Goal: Task Accomplishment & Management: Complete application form

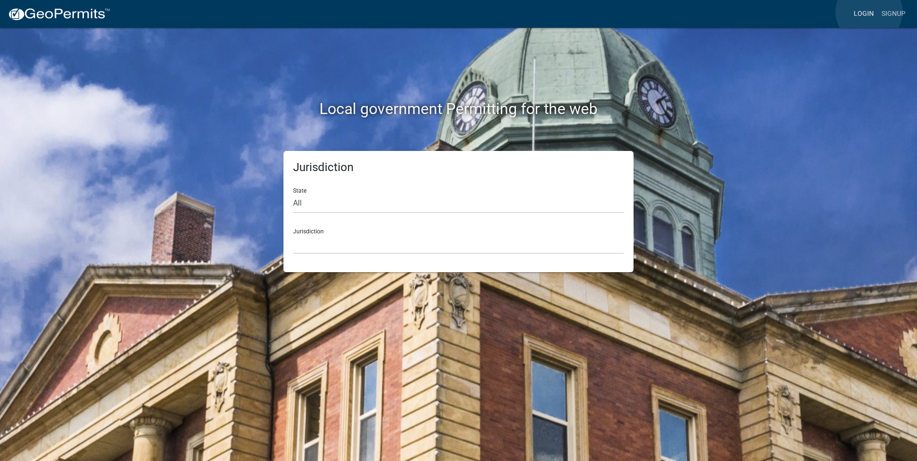
click at [869, 12] on link "Login" at bounding box center [864, 14] width 28 height 18
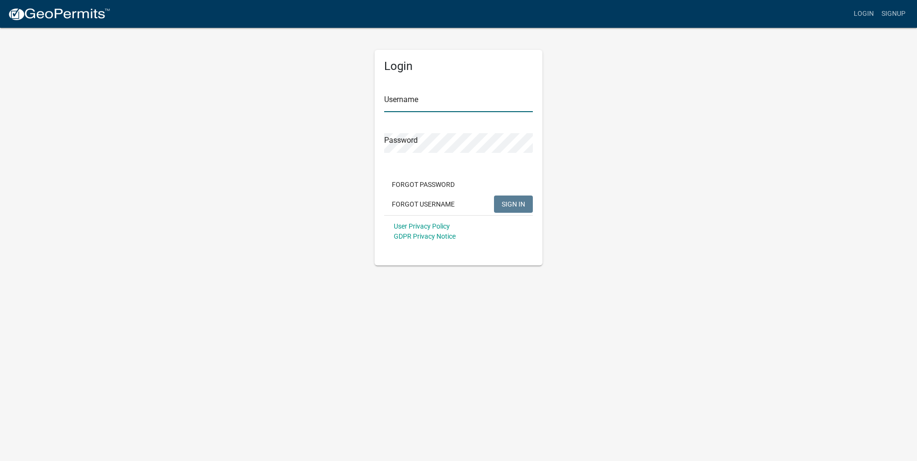
type input "[PERSON_NAME] Excavating"
click at [408, 99] on input "[PERSON_NAME] Excavating" at bounding box center [458, 103] width 149 height 20
click at [641, 95] on div "Login Username [PERSON_NAME] Excavating Password Forgot Password Forgot Usernam…" at bounding box center [458, 146] width 547 height 239
click at [515, 200] on span "SIGN IN" at bounding box center [513, 204] width 23 height 8
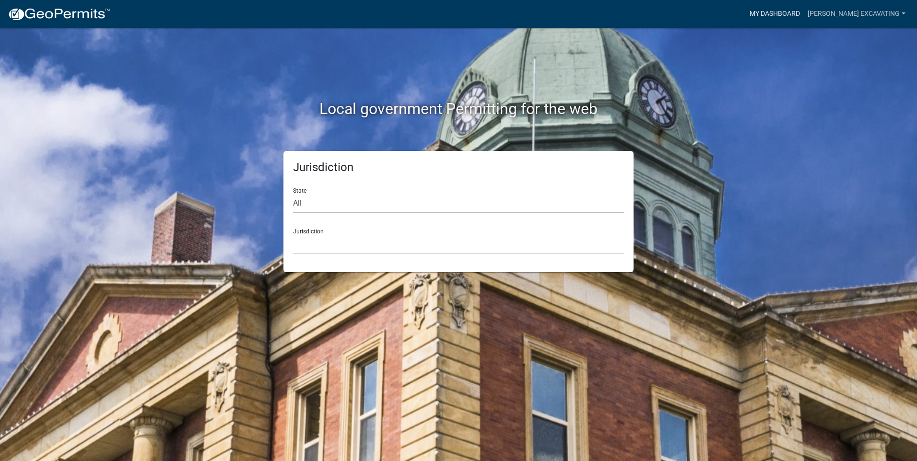
click at [794, 18] on link "My Dashboard" at bounding box center [775, 14] width 58 height 18
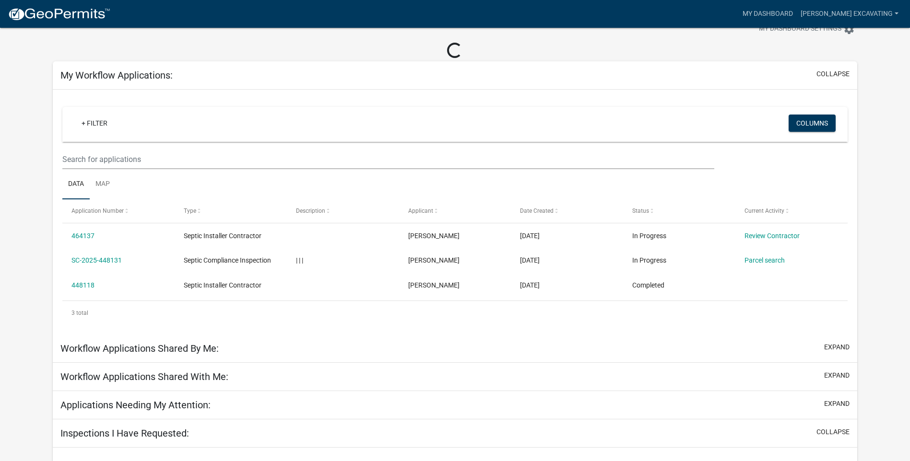
scroll to position [48, 0]
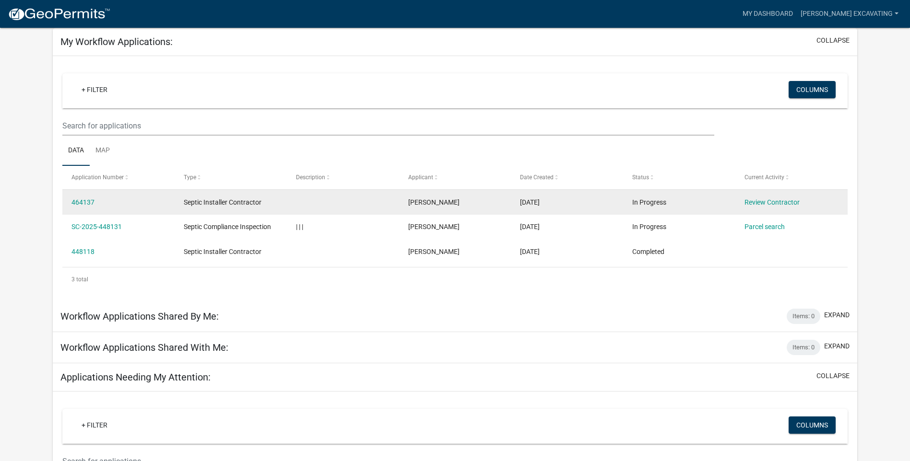
click at [233, 201] on span "Septic Installer Contractor" at bounding box center [223, 203] width 78 height 8
click at [85, 201] on link "464137" at bounding box center [82, 203] width 23 height 8
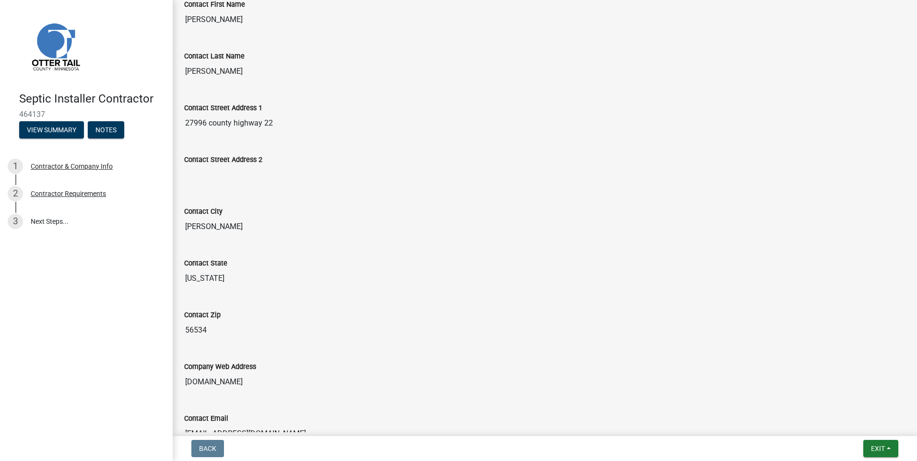
scroll to position [456, 0]
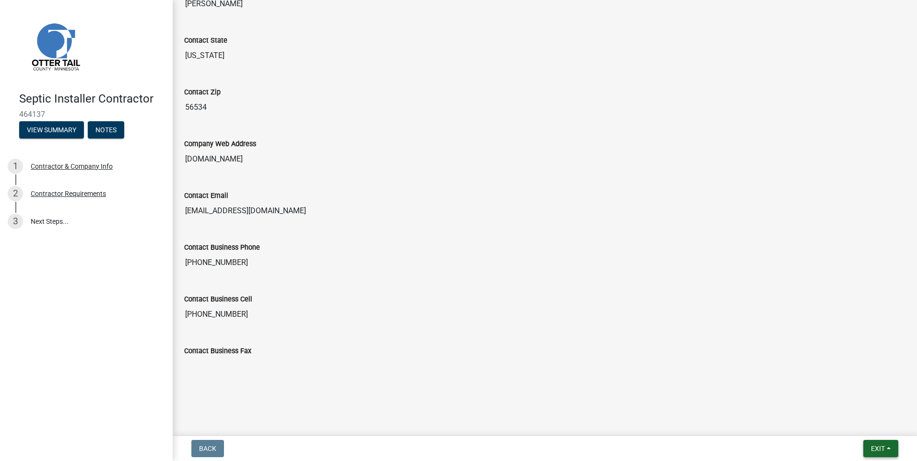
click at [872, 445] on span "Exit" at bounding box center [878, 449] width 14 height 8
click at [32, 34] on img at bounding box center [55, 46] width 72 height 72
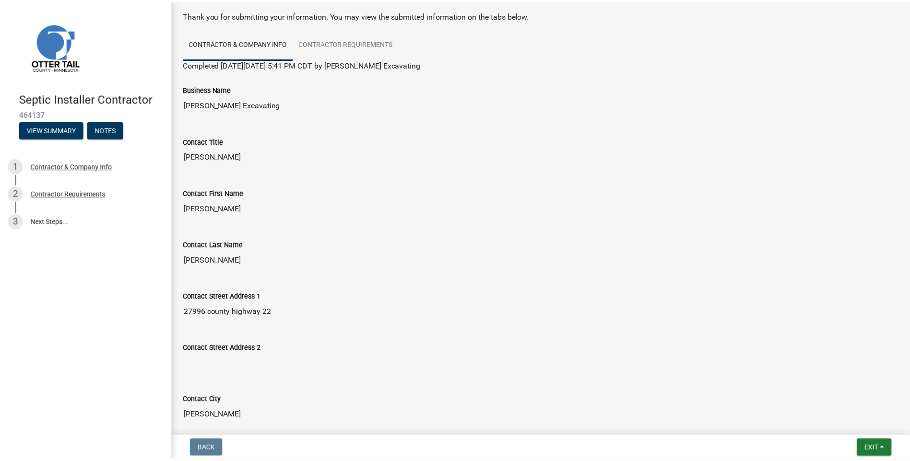
scroll to position [0, 0]
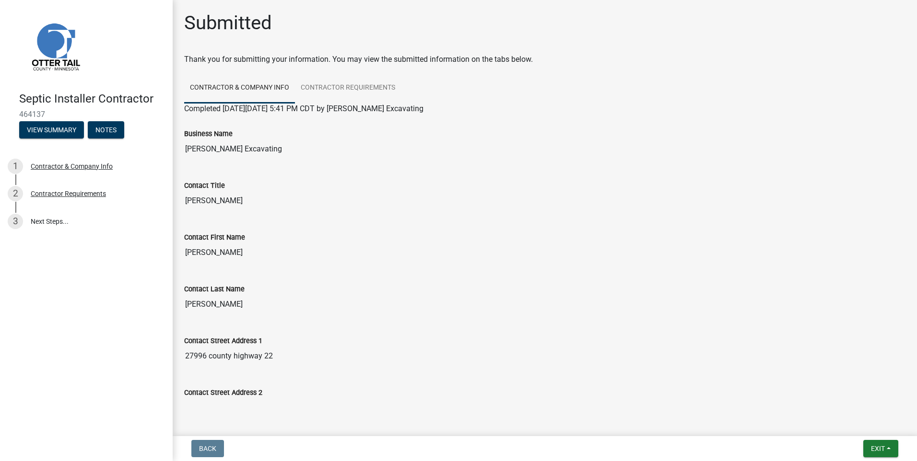
click at [45, 47] on img at bounding box center [55, 46] width 72 height 72
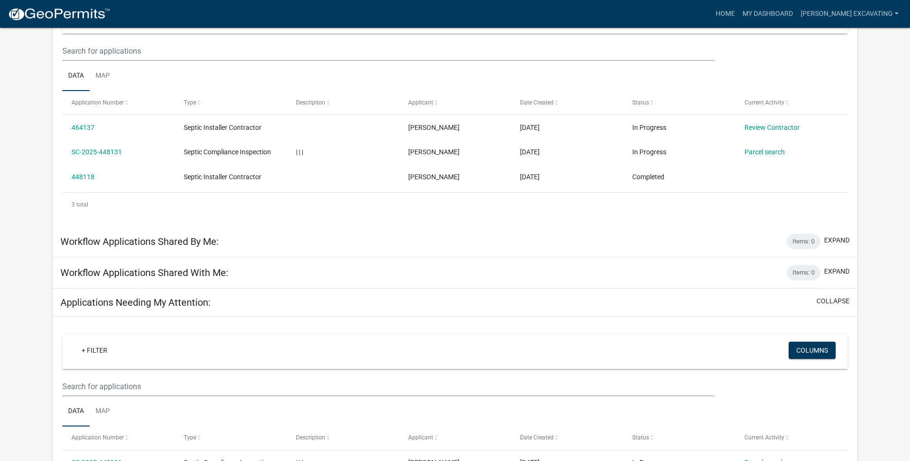
scroll to position [144, 0]
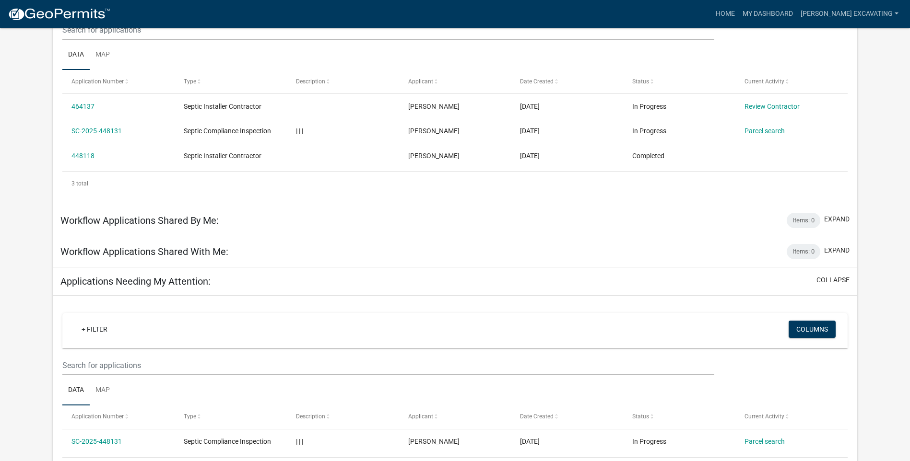
click at [175, 283] on h5 "Applications Needing My Attention:" at bounding box center [135, 282] width 150 height 12
click at [197, 274] on div "Applications Needing My Attention: collapse" at bounding box center [455, 282] width 804 height 28
click at [842, 284] on button "collapse" at bounding box center [832, 280] width 33 height 10
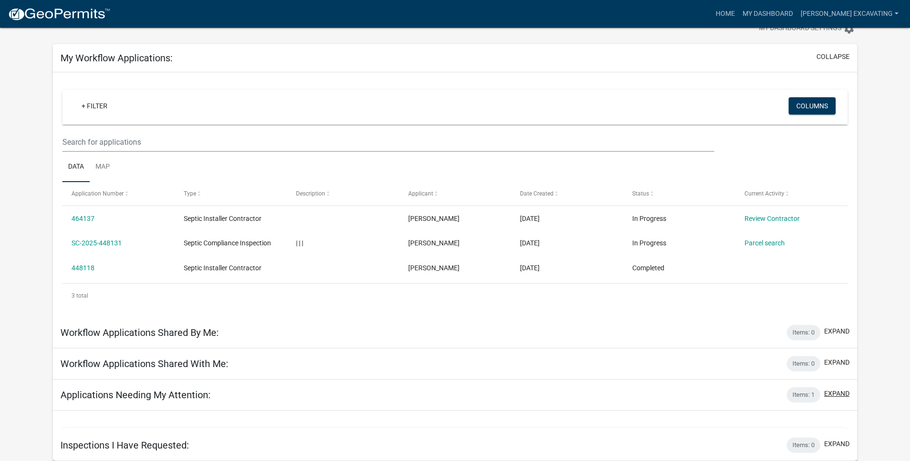
scroll to position [28, 0]
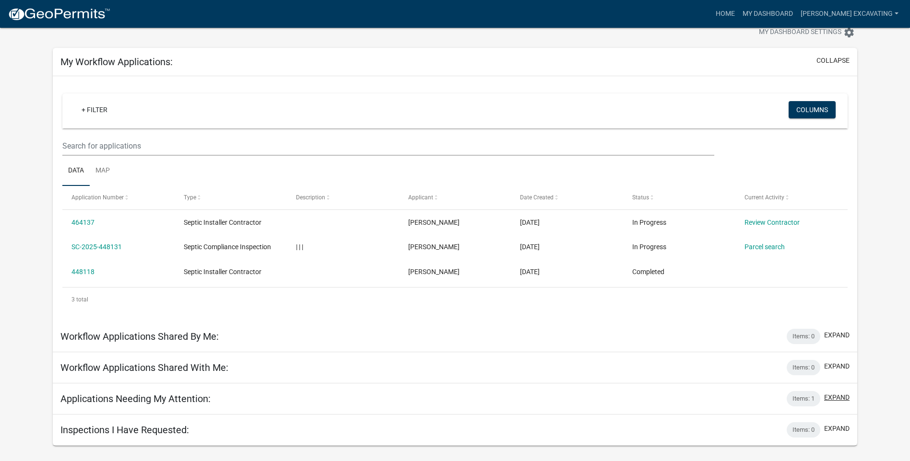
click at [832, 398] on button "expand" at bounding box center [836, 398] width 25 height 10
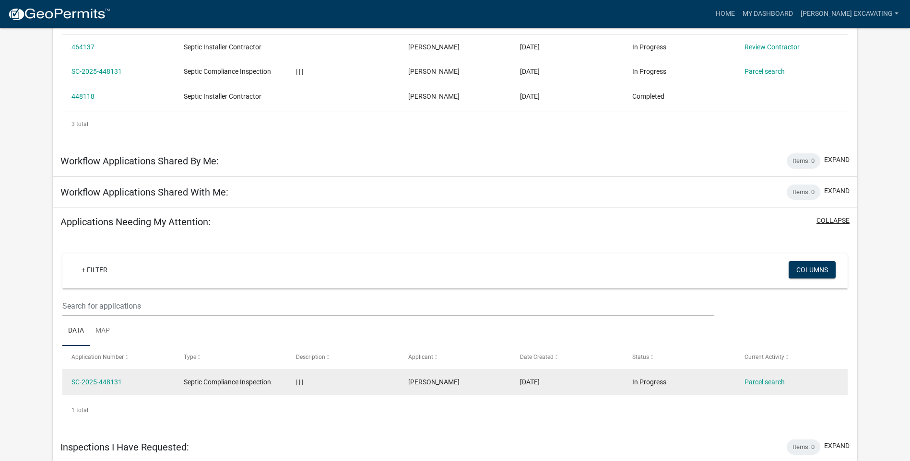
scroll to position [205, 0]
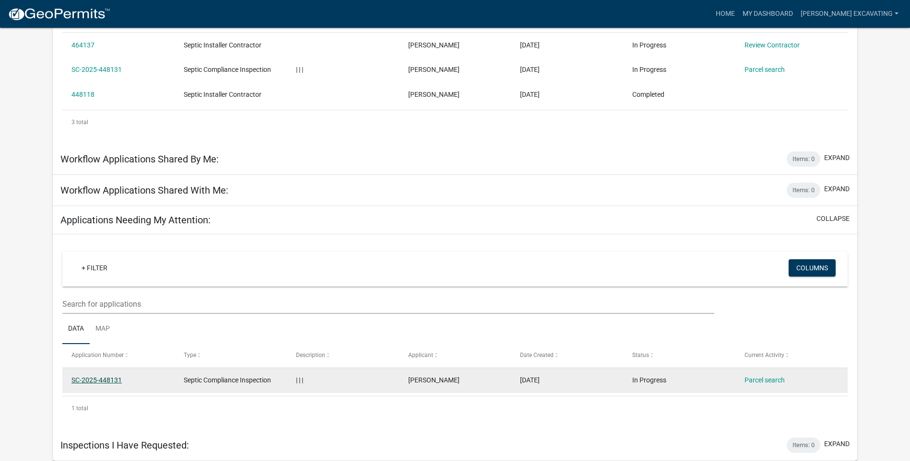
click at [102, 384] on link "SC-2025-448131" at bounding box center [96, 380] width 50 height 8
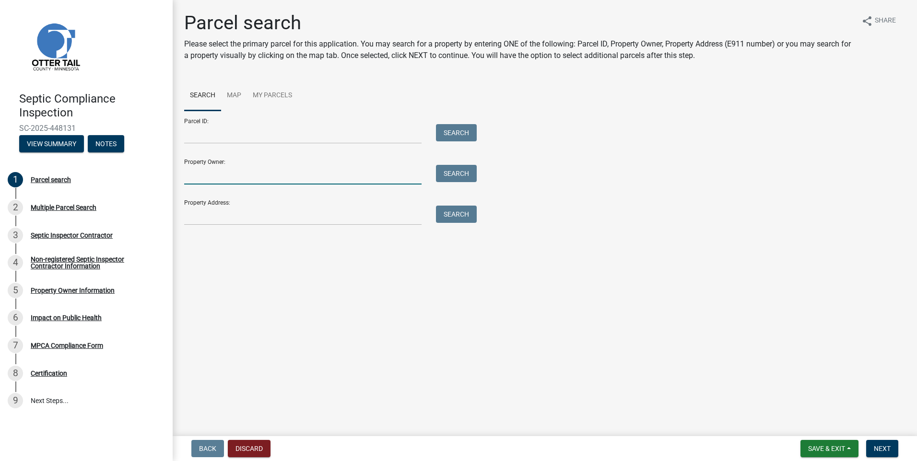
click at [240, 175] on input "Property Owner:" at bounding box center [302, 175] width 237 height 20
click at [663, 311] on main "Parcel search Please select the primary parcel for this application. You may se…" at bounding box center [545, 216] width 744 height 433
click at [54, 48] on img at bounding box center [55, 46] width 72 height 72
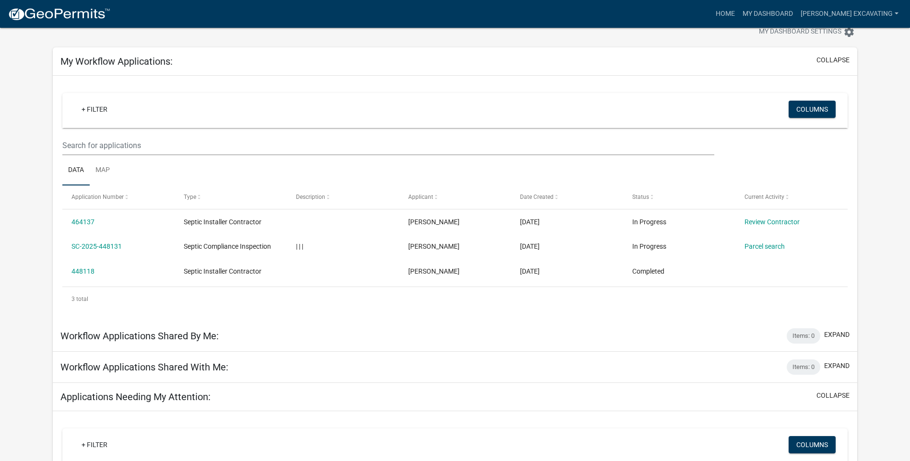
scroll to position [205, 0]
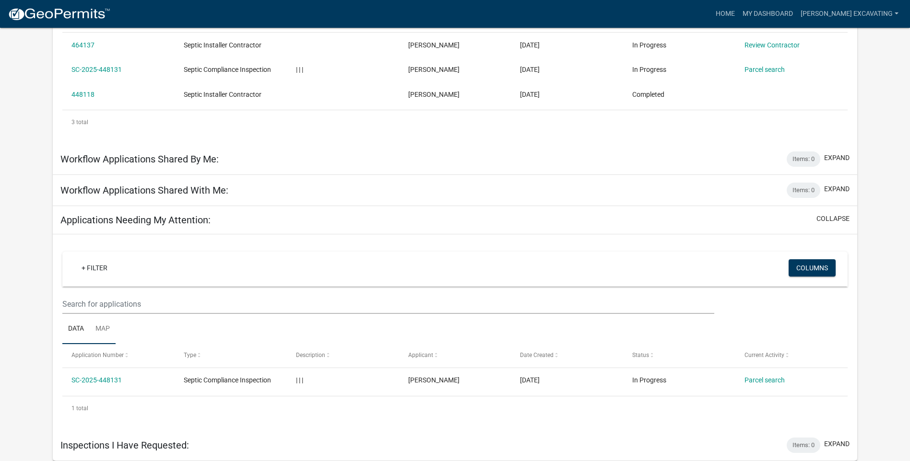
click at [103, 323] on link "Map" at bounding box center [103, 329] width 26 height 31
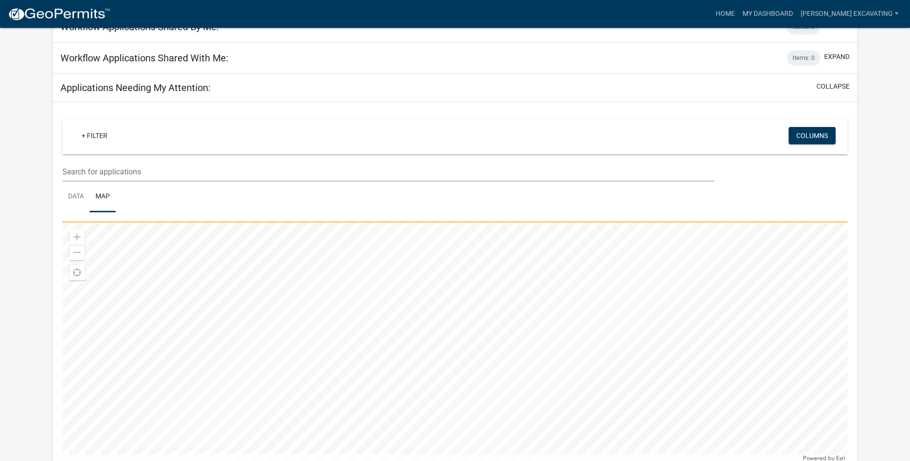
scroll to position [349, 0]
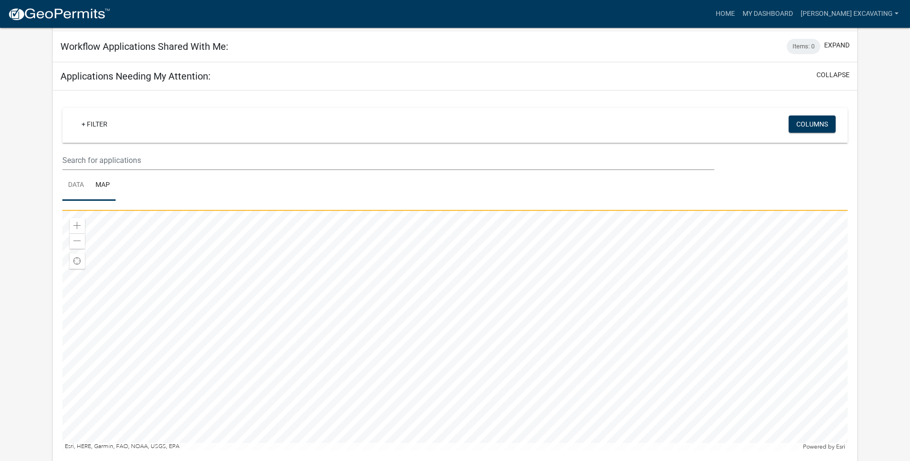
click at [75, 187] on link "Data" at bounding box center [75, 185] width 27 height 31
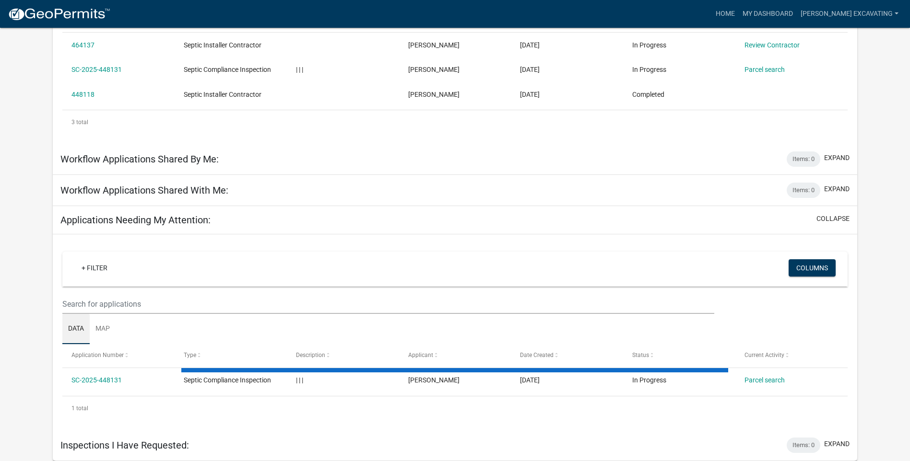
scroll to position [205, 0]
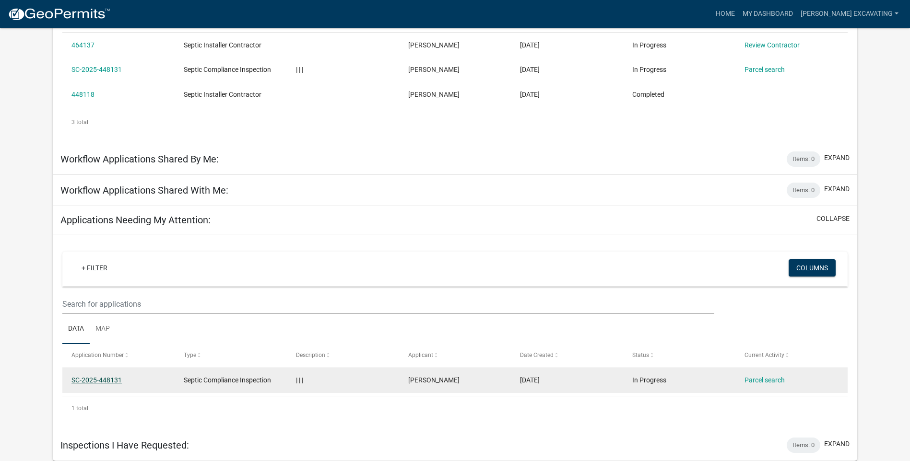
click at [106, 383] on link "SC-2025-448131" at bounding box center [96, 380] width 50 height 8
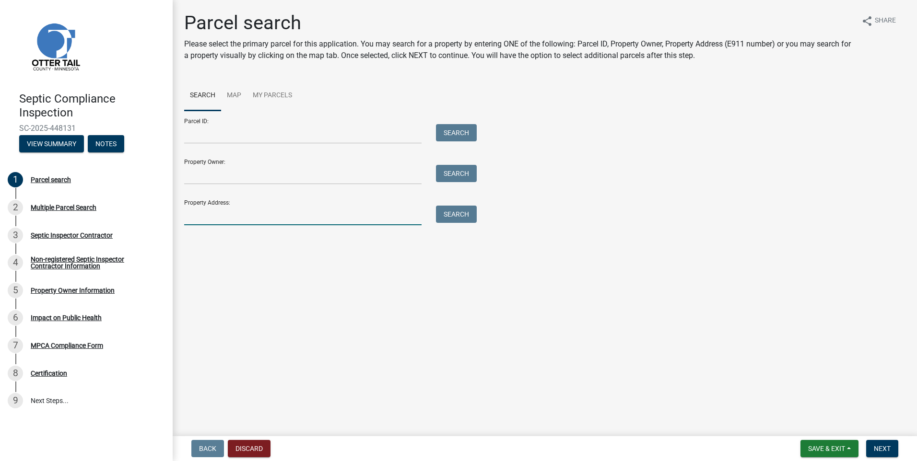
click at [212, 213] on input "Property Address:" at bounding box center [302, 216] width 237 height 20
type input "5"
drag, startPoint x: 228, startPoint y: 219, endPoint x: 191, endPoint y: 219, distance: 36.9
click at [191, 219] on input "5" at bounding box center [302, 216] width 237 height 20
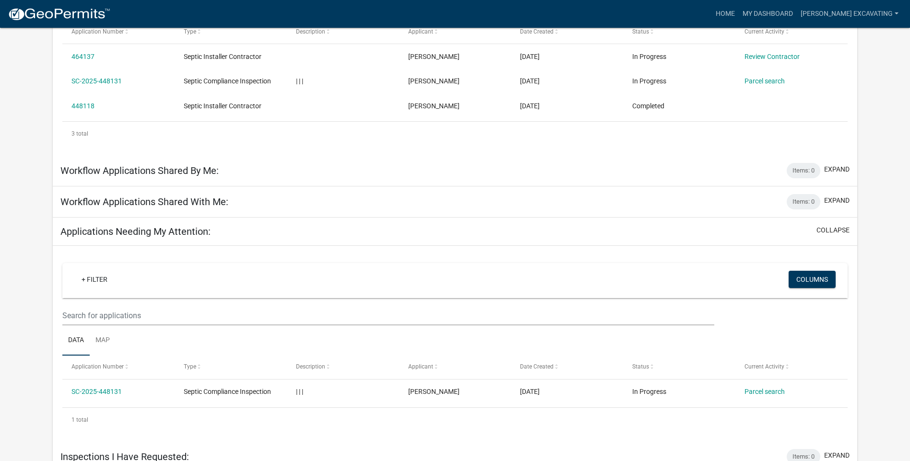
scroll to position [205, 0]
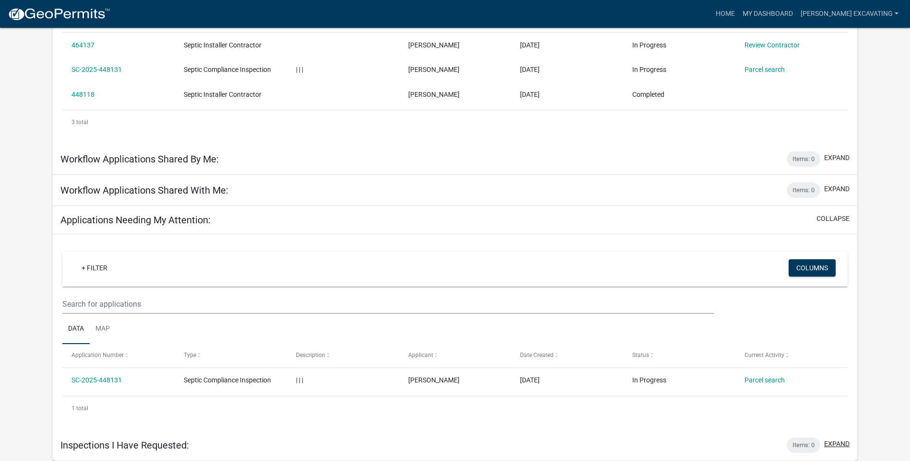
click at [841, 445] on button "expand" at bounding box center [836, 444] width 25 height 10
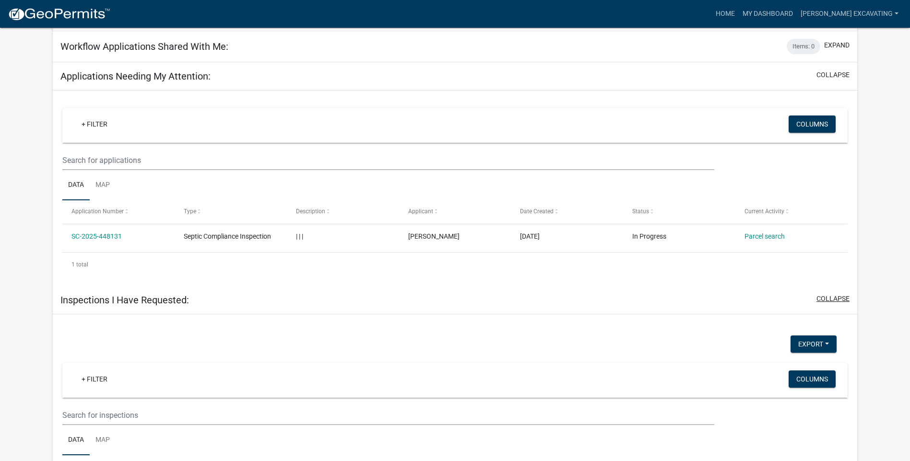
click at [839, 298] on button "collapse" at bounding box center [832, 299] width 33 height 10
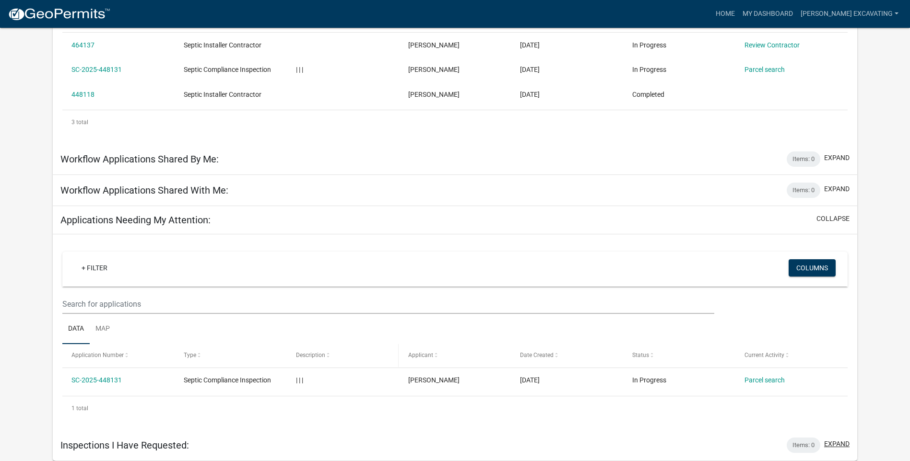
scroll to position [0, 0]
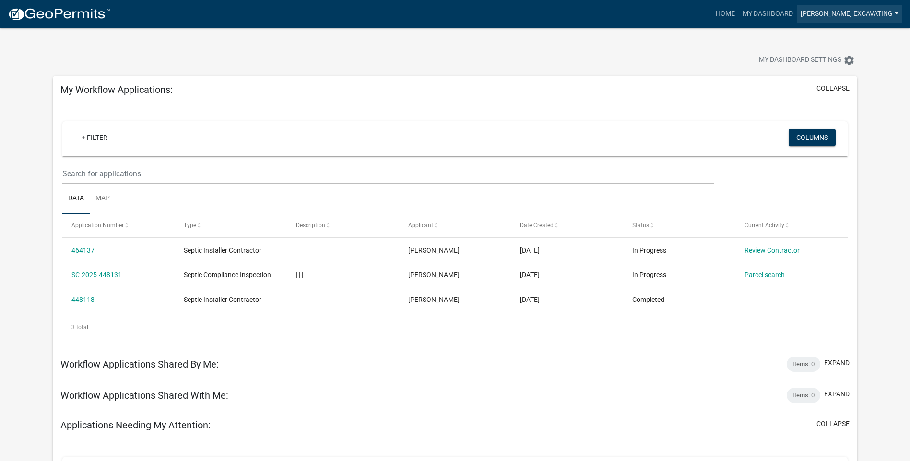
click at [844, 13] on link "[PERSON_NAME] Excavating" at bounding box center [850, 14] width 106 height 18
click at [841, 37] on link "Account" at bounding box center [863, 39] width 77 height 23
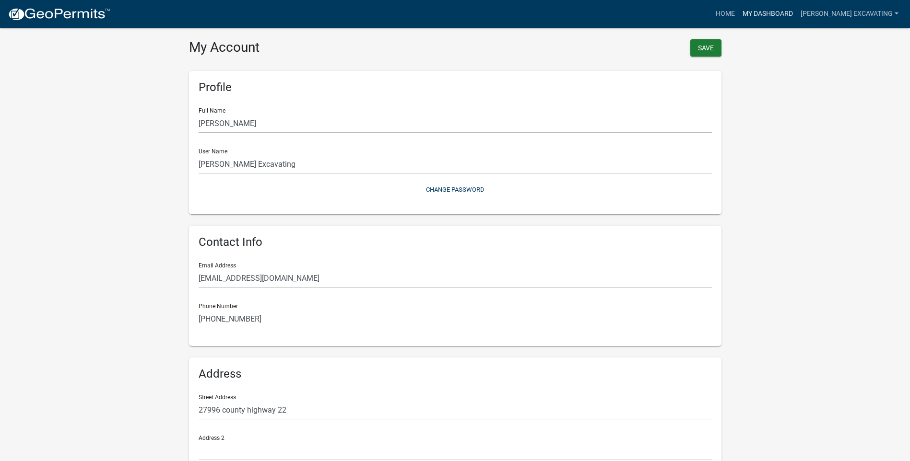
click at [797, 11] on link "My Dashboard" at bounding box center [768, 14] width 58 height 18
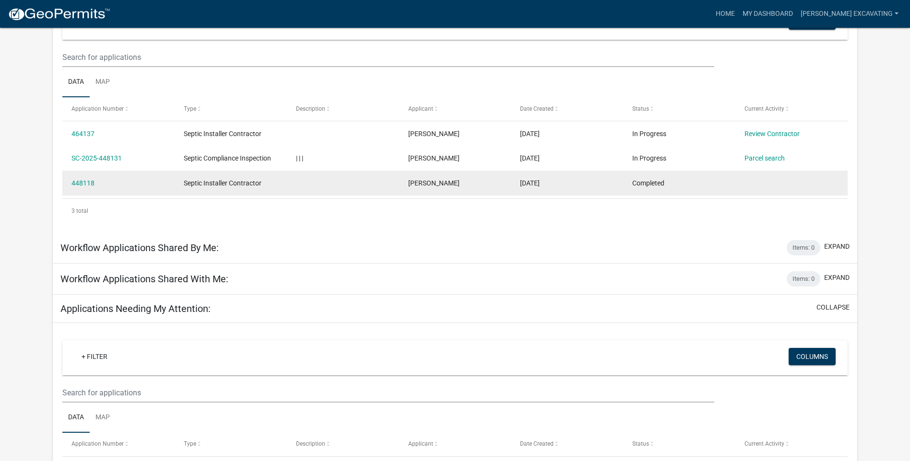
scroll to position [144, 0]
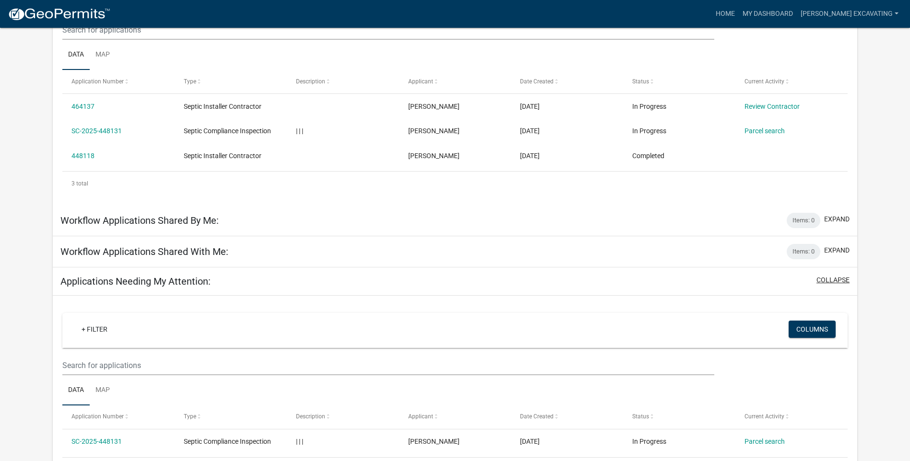
click at [831, 278] on button "collapse" at bounding box center [832, 280] width 33 height 10
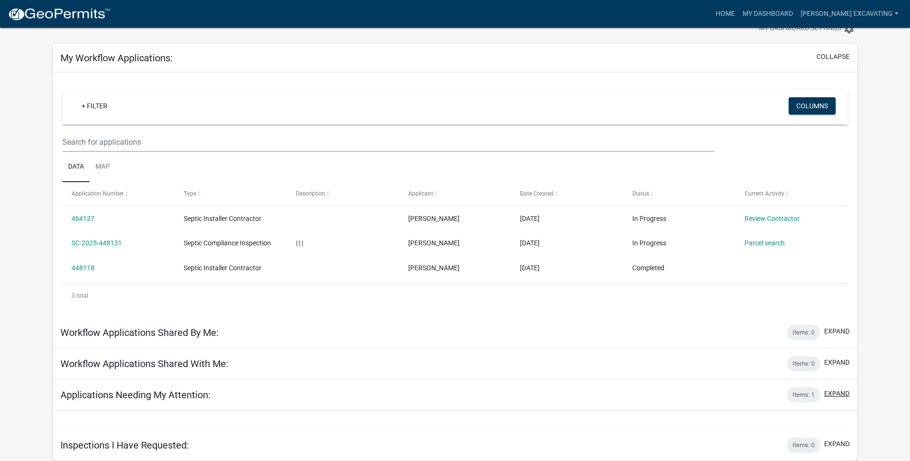
scroll to position [28, 0]
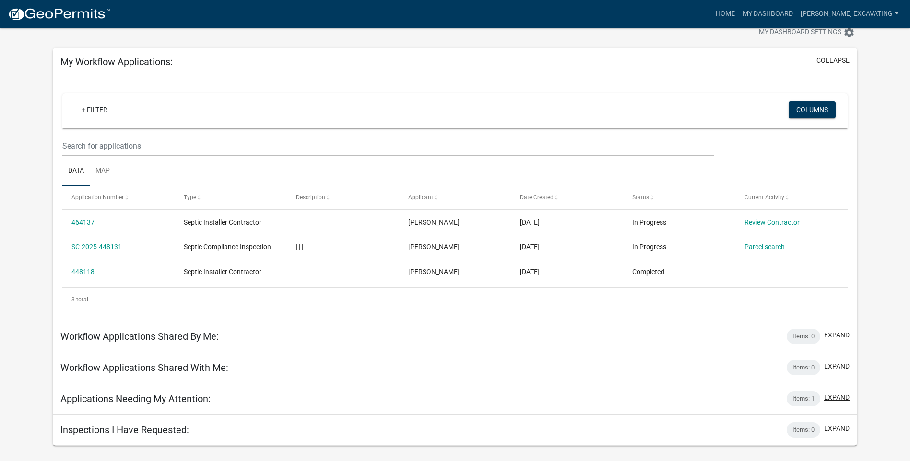
click at [835, 394] on button "expand" at bounding box center [836, 398] width 25 height 10
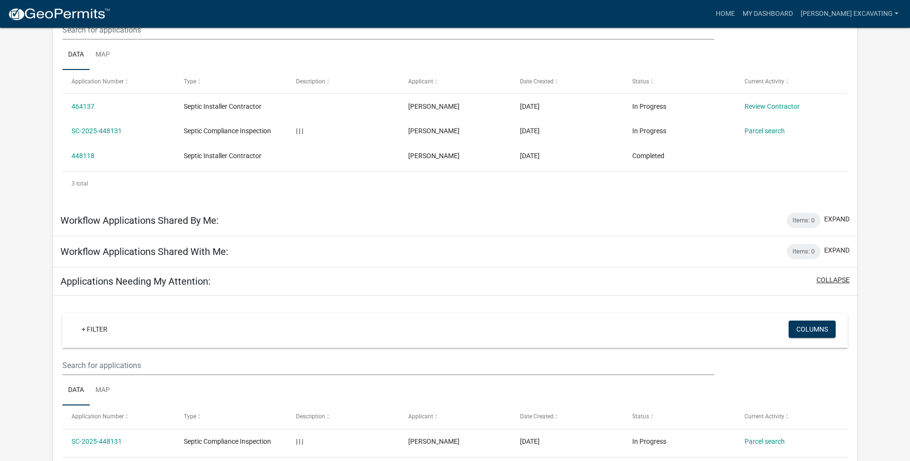
scroll to position [205, 0]
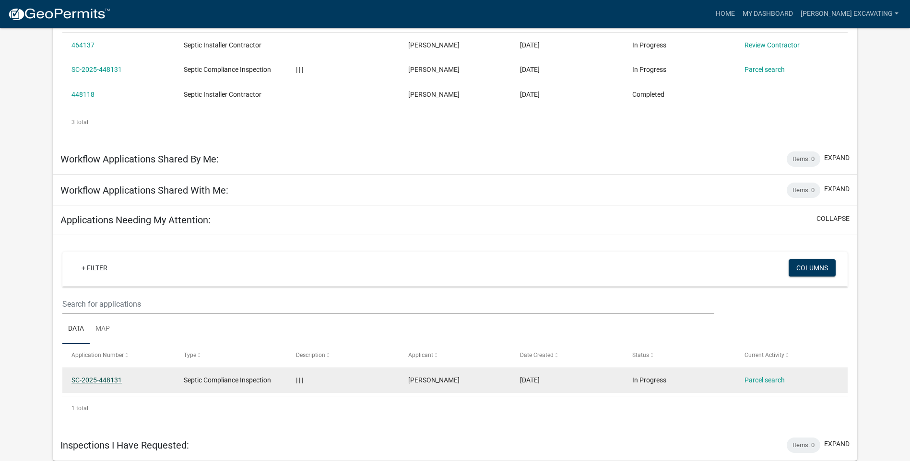
click at [106, 381] on link "SC-2025-448131" at bounding box center [96, 380] width 50 height 8
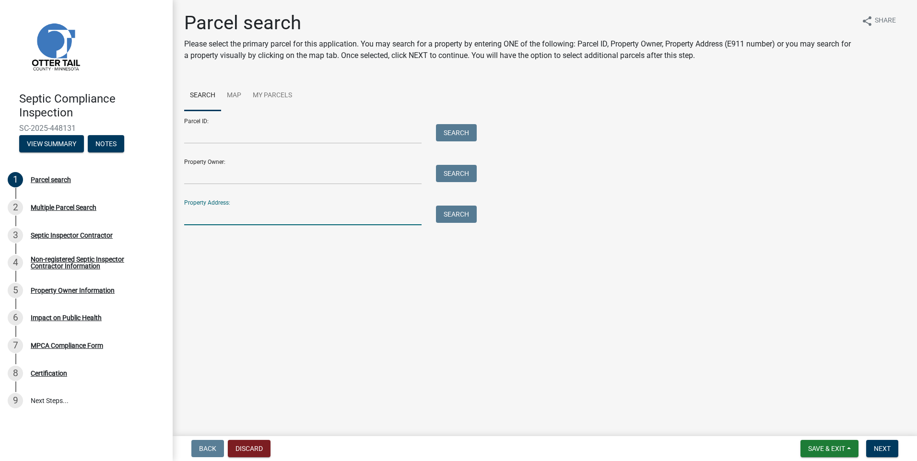
drag, startPoint x: 219, startPoint y: 213, endPoint x: 234, endPoint y: 213, distance: 15.3
click at [219, 213] on input "Property Address:" at bounding box center [302, 216] width 237 height 20
type input "24396"
click at [462, 219] on button "Search" at bounding box center [456, 214] width 41 height 17
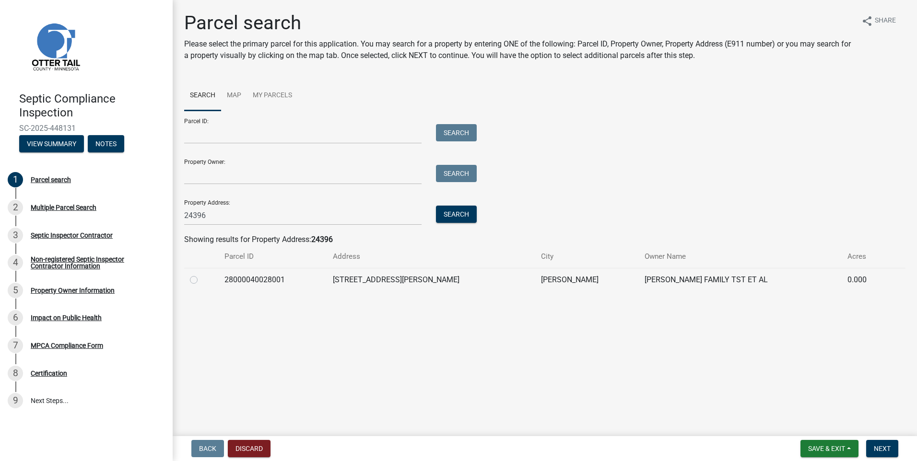
click at [201, 274] on label at bounding box center [201, 274] width 0 height 0
click at [201, 281] on input "radio" at bounding box center [204, 277] width 6 height 6
radio input "true"
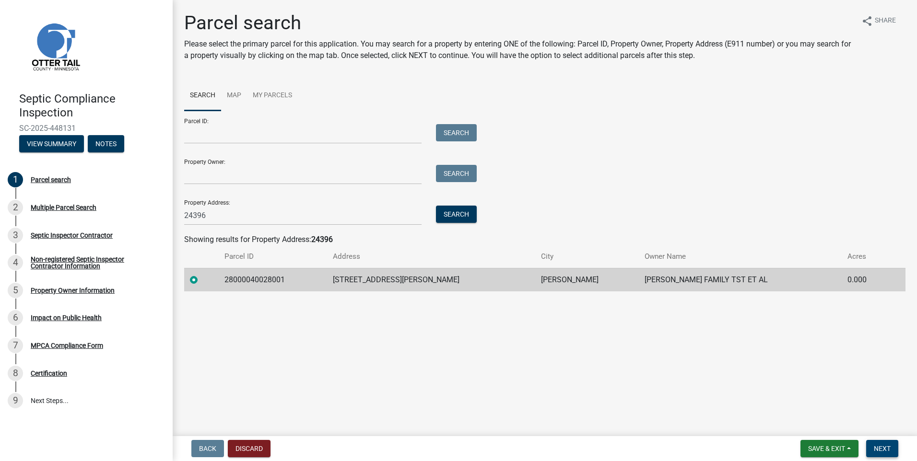
click at [883, 456] on button "Next" at bounding box center [882, 448] width 32 height 17
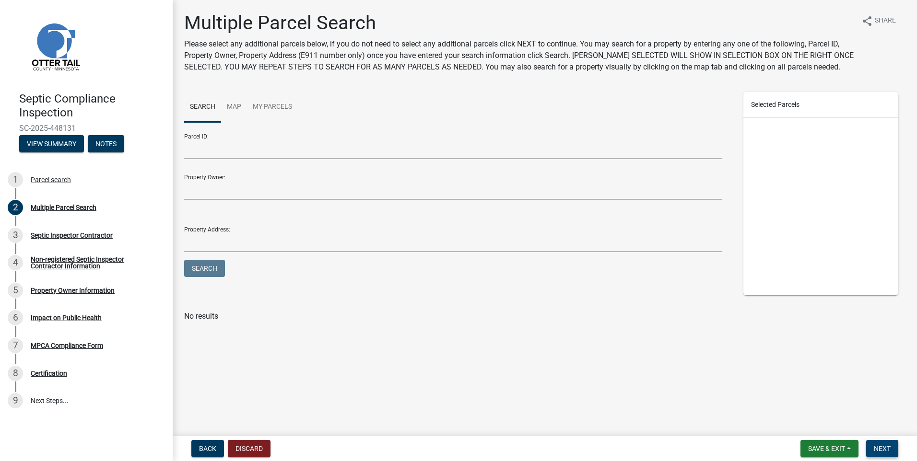
click at [878, 447] on span "Next" at bounding box center [882, 449] width 17 height 8
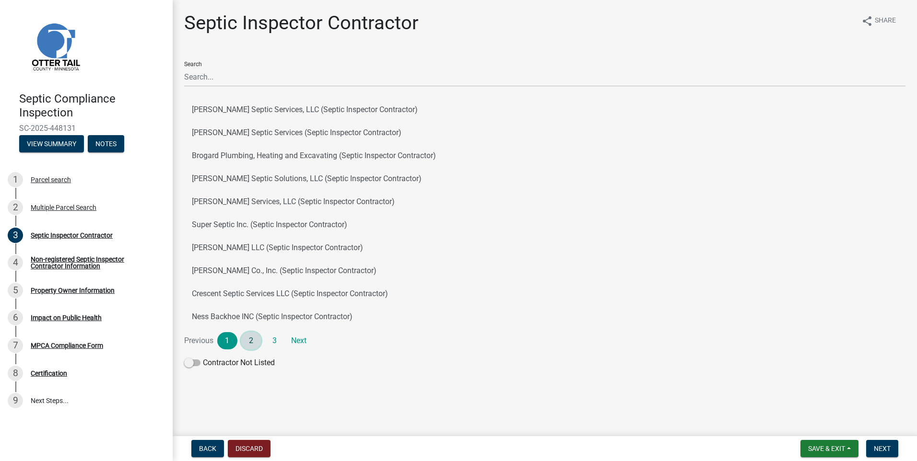
click at [254, 344] on link "2" at bounding box center [251, 340] width 20 height 17
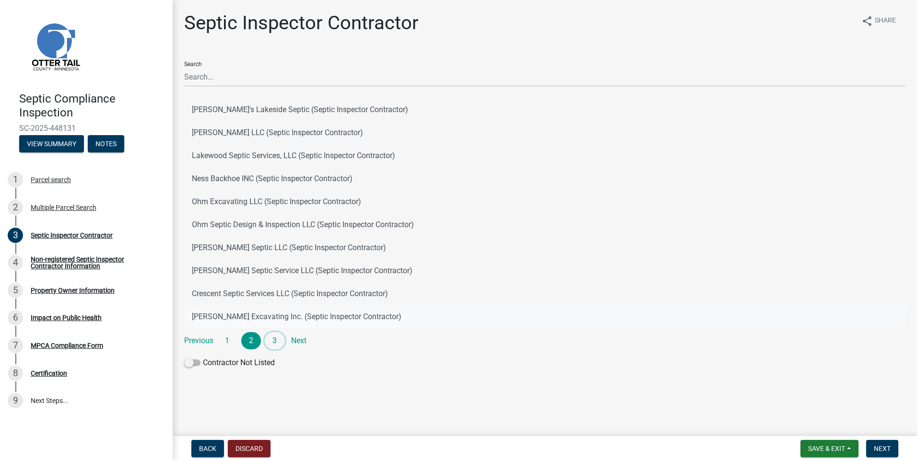
click at [276, 337] on link "3" at bounding box center [275, 340] width 20 height 17
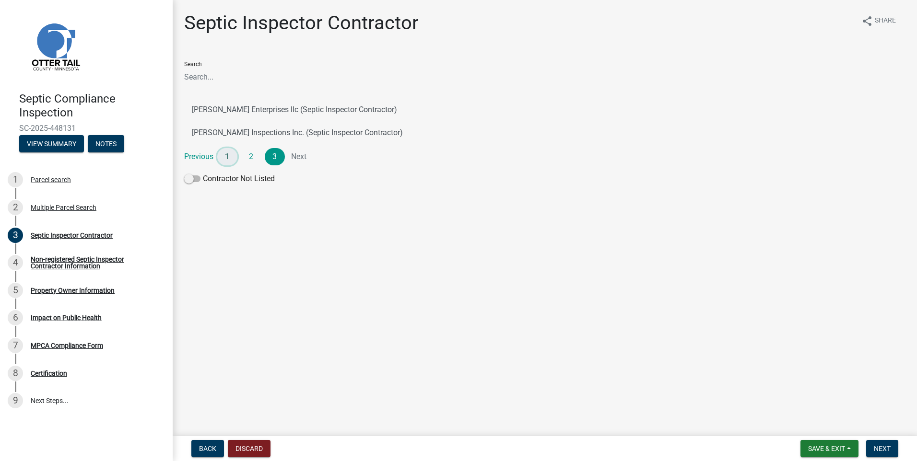
click at [232, 156] on link "1" at bounding box center [227, 156] width 20 height 17
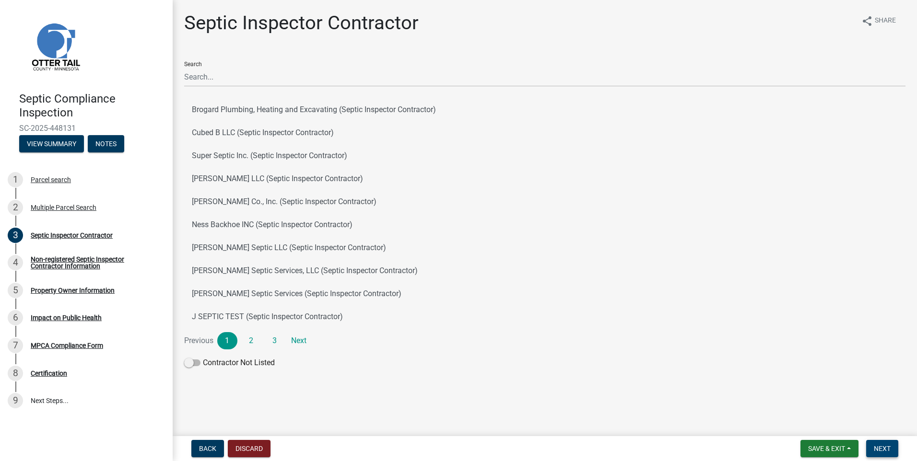
click at [878, 450] on span "Next" at bounding box center [882, 449] width 17 height 8
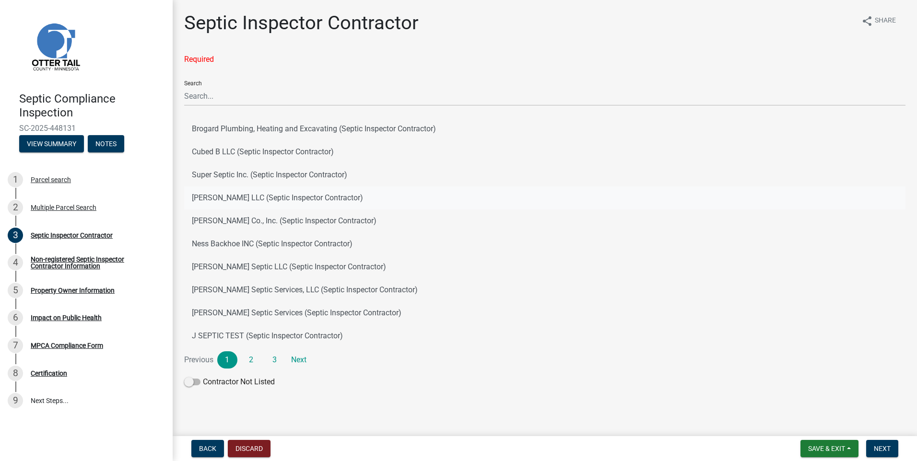
click at [202, 199] on button "[PERSON_NAME] LLC (Septic Inspector Contractor)" at bounding box center [544, 198] width 721 height 23
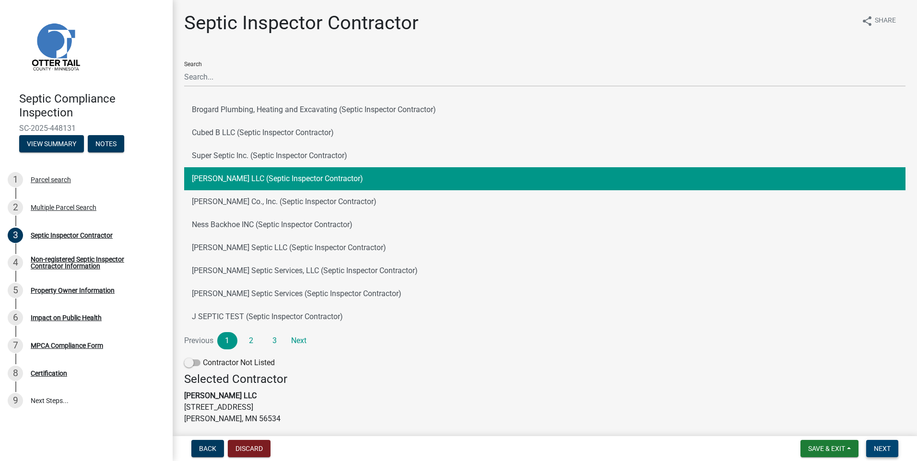
click at [882, 450] on span "Next" at bounding box center [882, 449] width 17 height 8
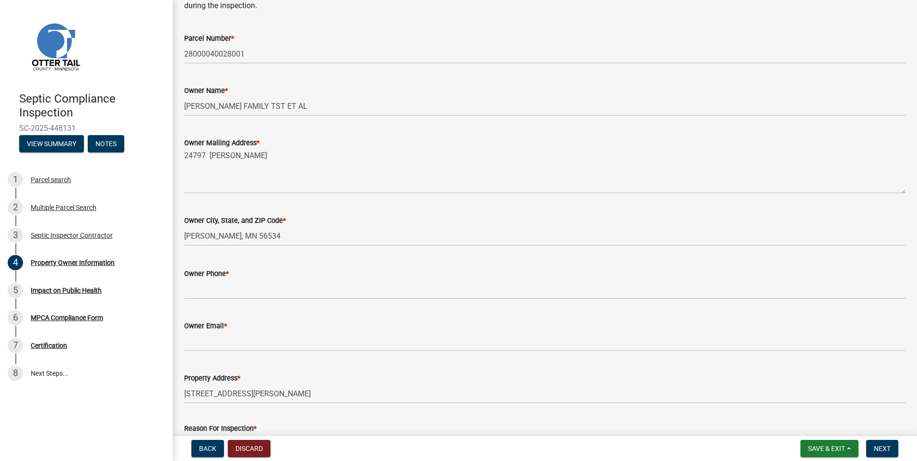
scroll to position [178, 0]
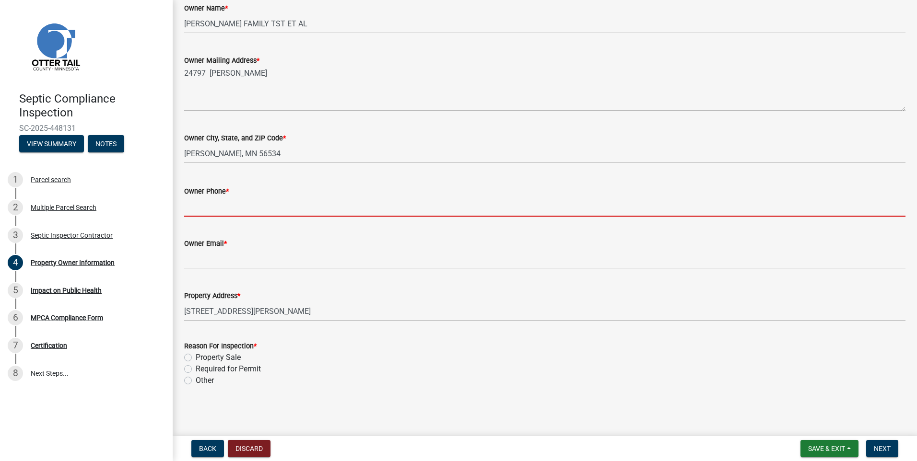
click at [232, 210] on input "Owner Phone *" at bounding box center [544, 207] width 721 height 20
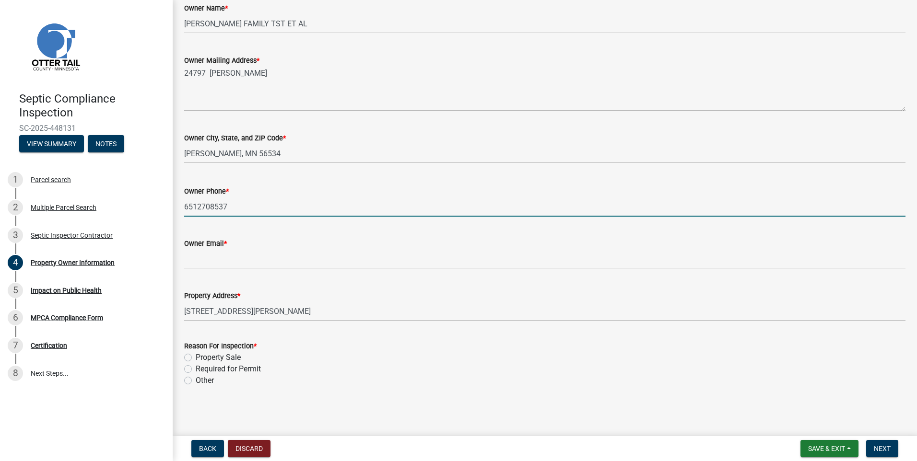
type input "6512708537"
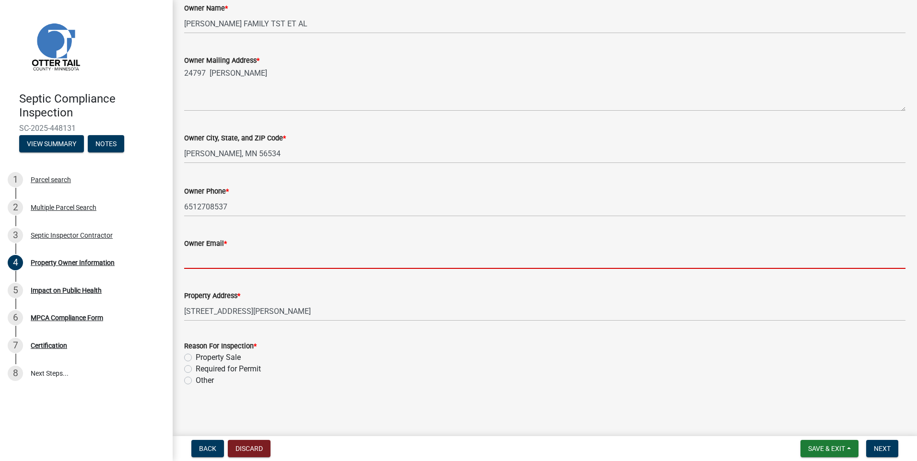
click at [238, 263] on input "Owner Email *" at bounding box center [544, 259] width 721 height 20
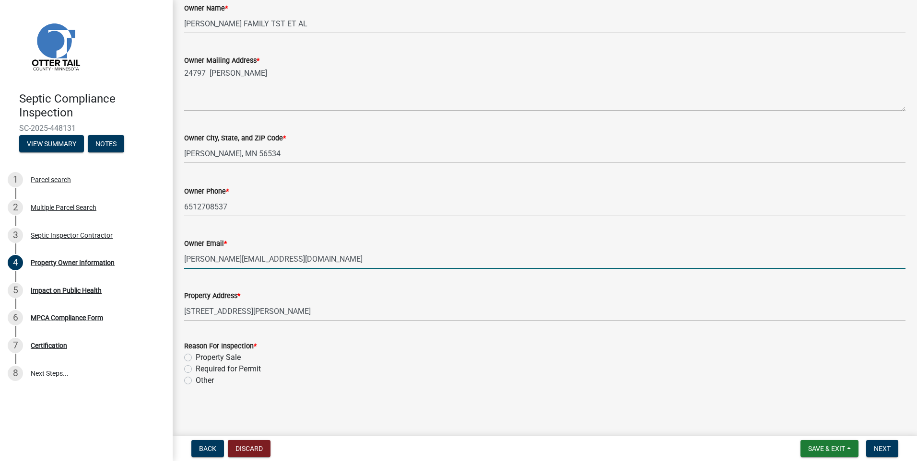
type input "[PERSON_NAME][EMAIL_ADDRESS][DOMAIN_NAME]"
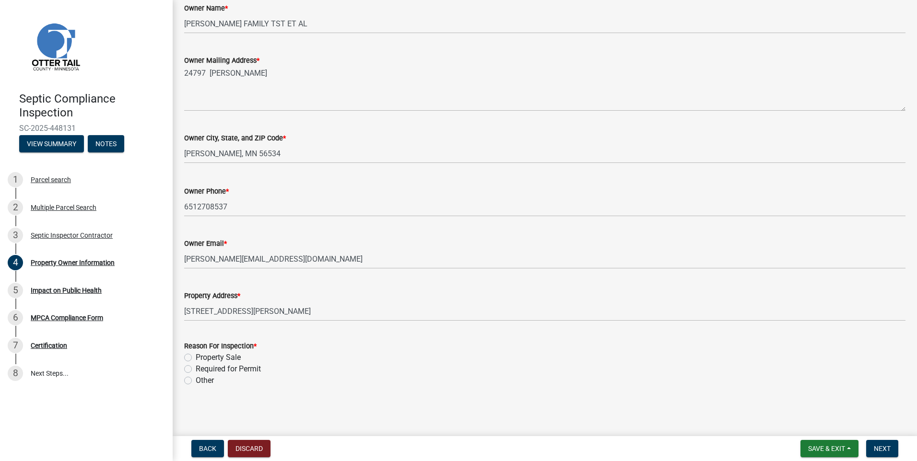
click at [196, 369] on label "Required for Permit" at bounding box center [228, 370] width 65 height 12
click at [196, 369] on input "Required for Permit" at bounding box center [199, 367] width 6 height 6
radio input "true"
click at [892, 450] on button "Next" at bounding box center [882, 448] width 32 height 17
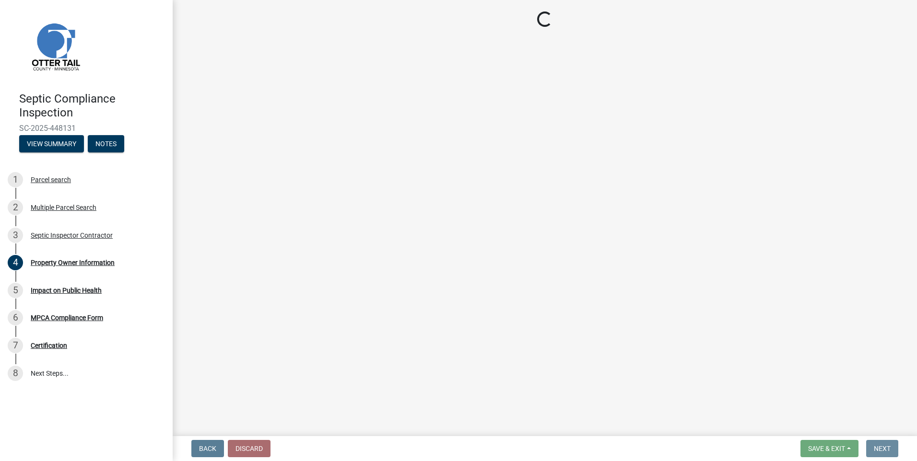
scroll to position [0, 0]
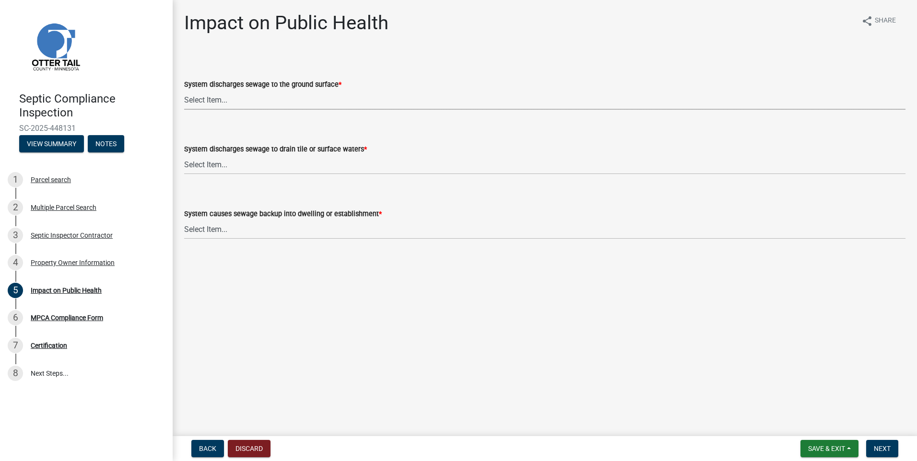
click at [233, 105] on select "Select Item... Yes No" at bounding box center [544, 100] width 721 height 20
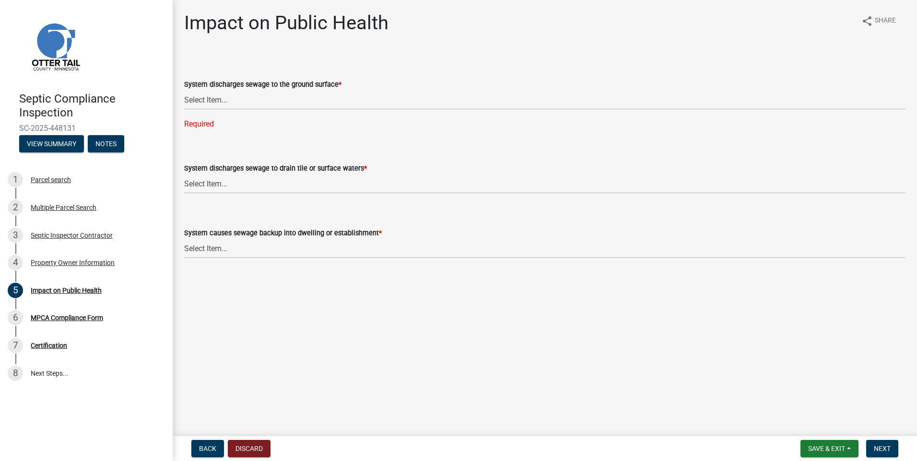
click at [421, 279] on main "Impact on Public Health share Share System discharges sewage to the ground surf…" at bounding box center [545, 216] width 744 height 433
click at [258, 101] on select "Select Item... Yes No" at bounding box center [544, 100] width 721 height 20
click at [364, 365] on main "Impact on Public Health share Share System discharges sewage to the ground surf…" at bounding box center [545, 216] width 744 height 433
click at [246, 103] on select "Select Item... Yes No" at bounding box center [544, 100] width 721 height 20
click at [48, 144] on button "View Summary" at bounding box center [51, 143] width 65 height 17
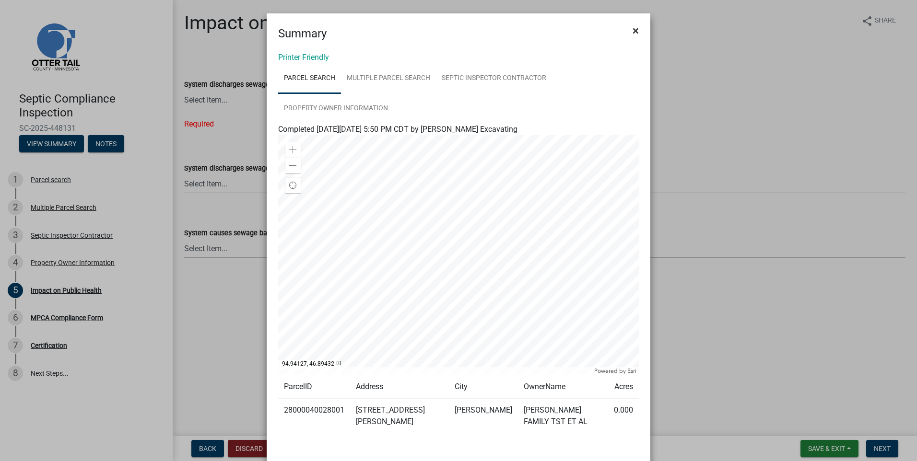
click at [633, 27] on span "×" at bounding box center [636, 30] width 6 height 13
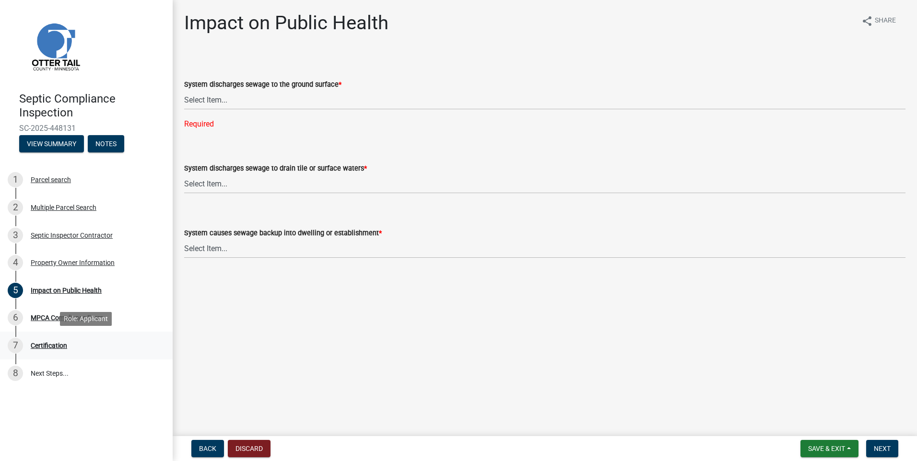
click at [55, 342] on div "Certification" at bounding box center [49, 345] width 36 height 7
click at [45, 341] on div "7 Certification" at bounding box center [83, 345] width 150 height 15
copy div "Certification"
drag, startPoint x: 483, startPoint y: 409, endPoint x: 633, endPoint y: 412, distance: 149.7
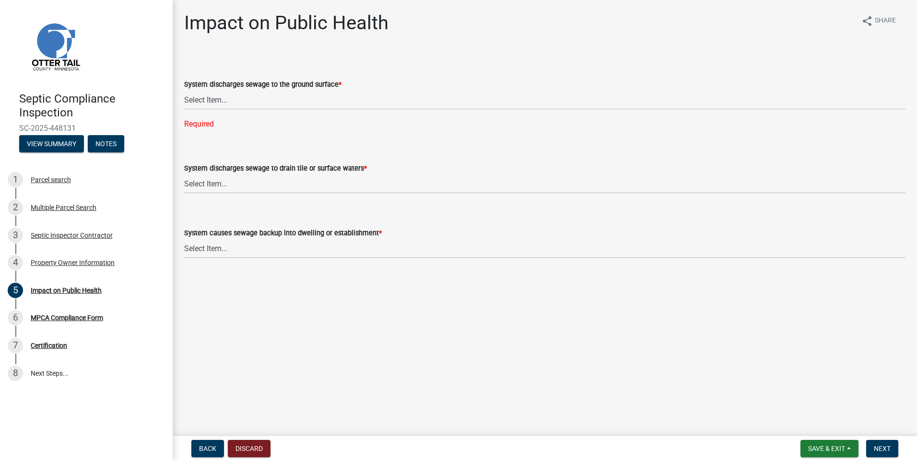
click at [484, 409] on main "Impact on Public Health share Share System discharges sewage to the ground surf…" at bounding box center [545, 216] width 744 height 433
click at [215, 446] on span "Back" at bounding box center [207, 449] width 17 height 8
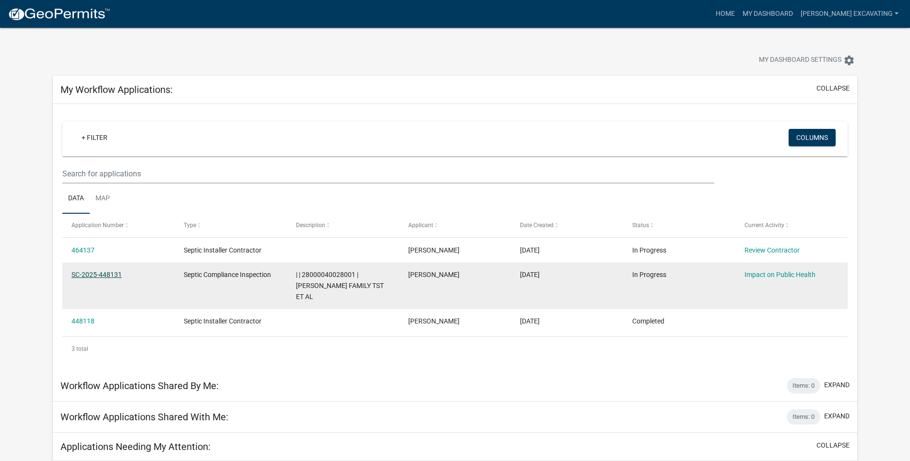
click at [102, 274] on link "SC-2025-448131" at bounding box center [96, 275] width 50 height 8
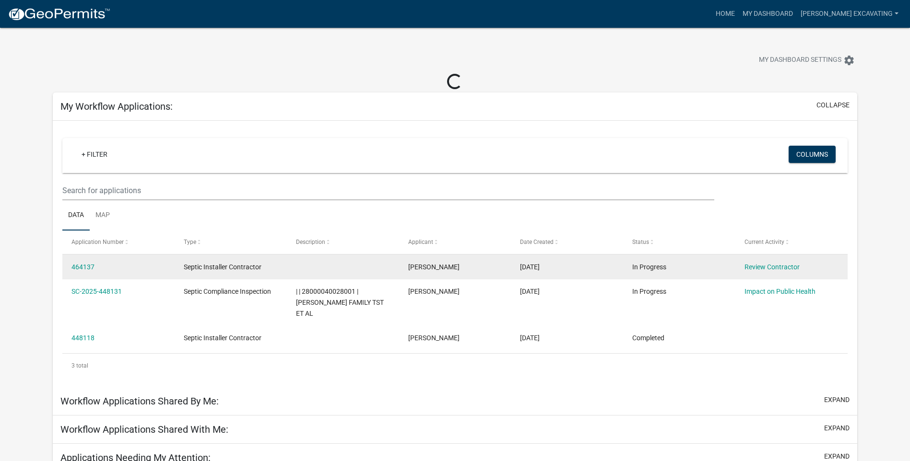
click at [98, 264] on div "464137" at bounding box center [118, 267] width 94 height 11
click at [86, 265] on link "464137" at bounding box center [82, 267] width 23 height 8
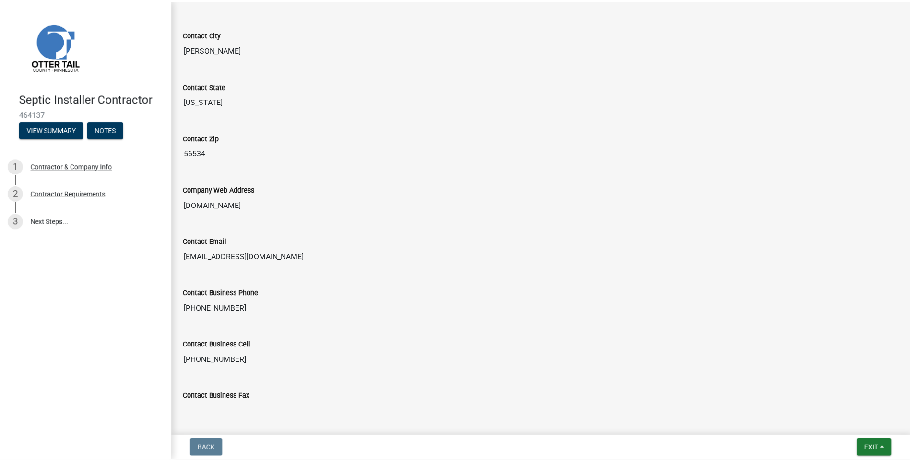
scroll to position [456, 0]
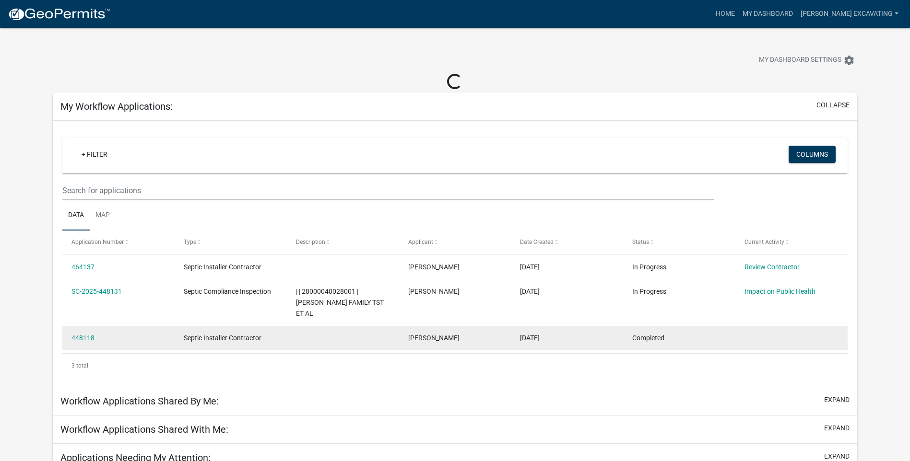
click at [77, 333] on datatable-body-cell "448118" at bounding box center [118, 338] width 112 height 25
click at [84, 334] on link "448118" at bounding box center [82, 338] width 23 height 8
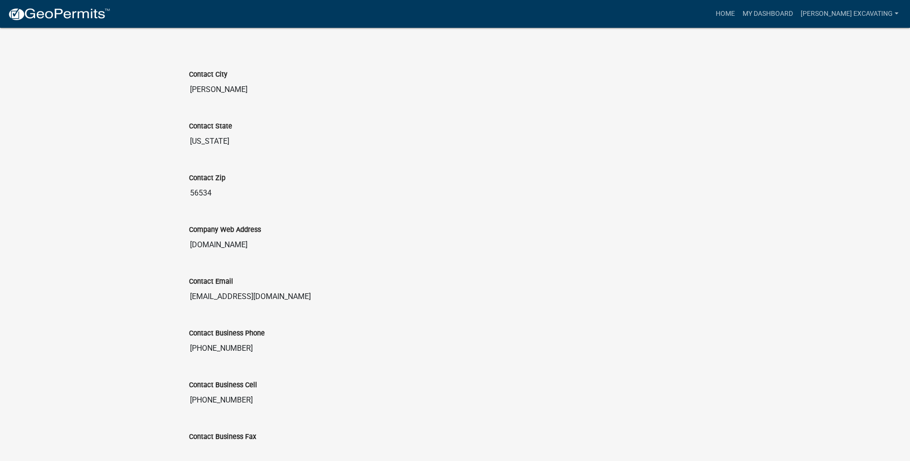
scroll to position [411, 0]
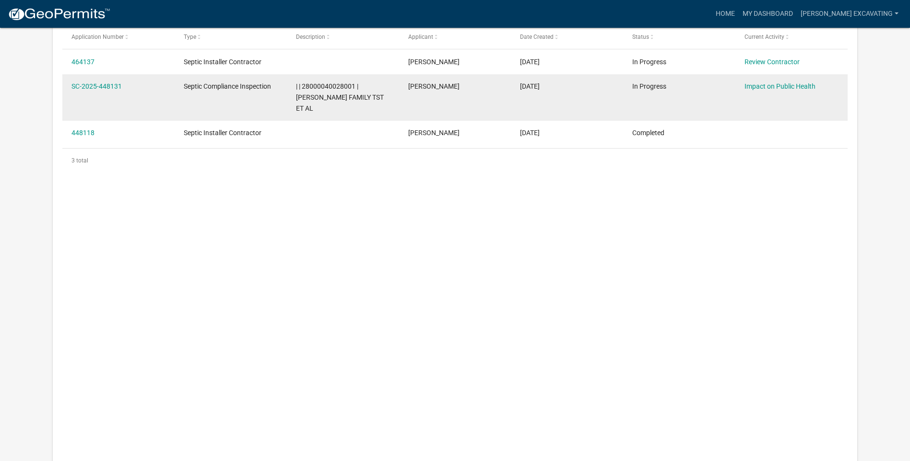
scroll to position [29, 0]
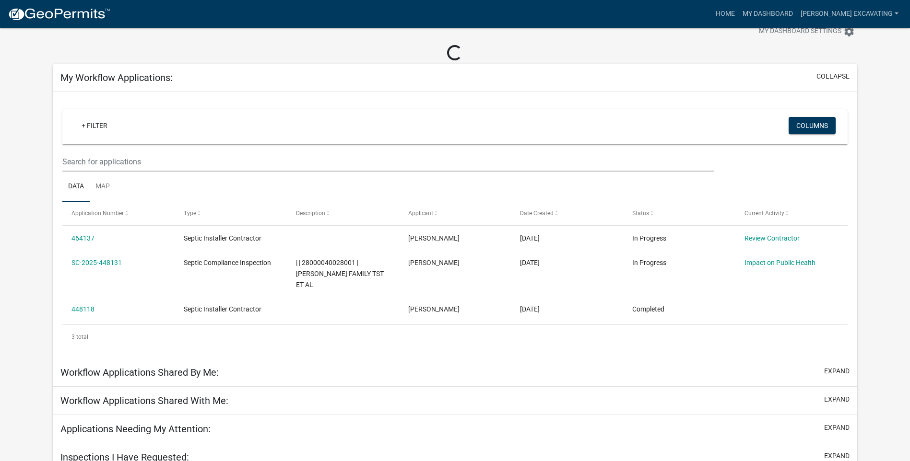
click at [224, 362] on div "Workflow Applications Shared By Me: expand" at bounding box center [455, 373] width 804 height 28
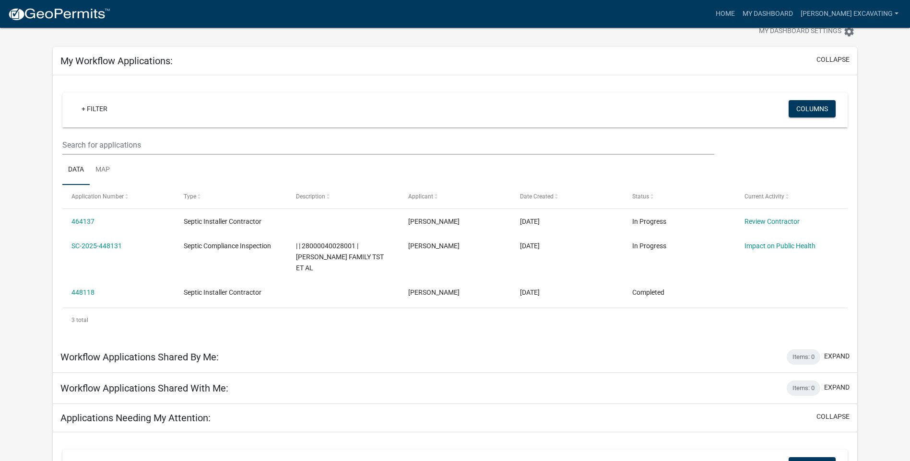
scroll to position [205, 0]
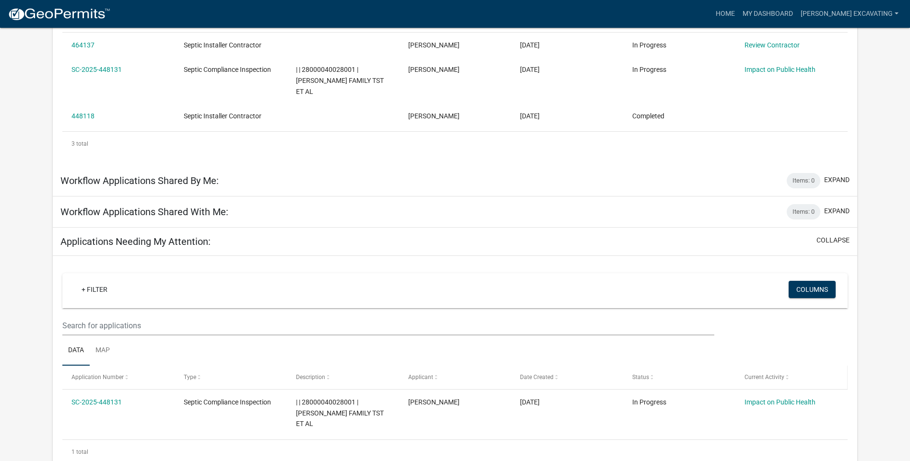
click at [829, 373] on div "Current Activity" at bounding box center [791, 378] width 94 height 10
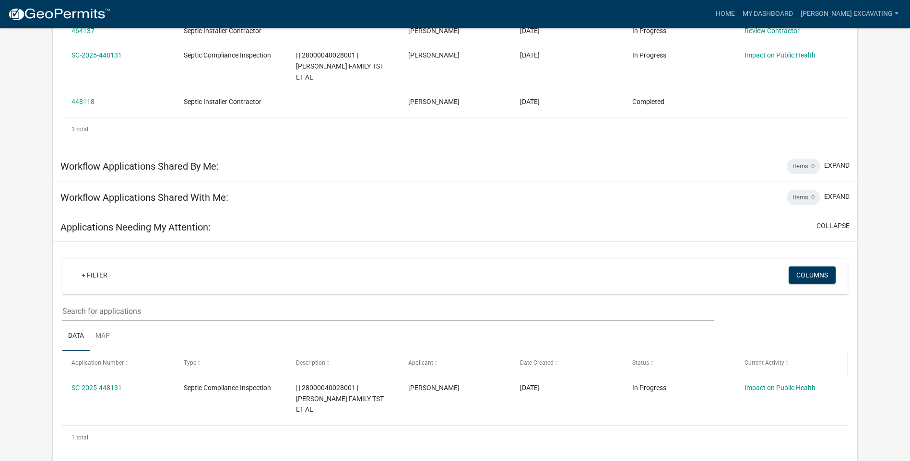
scroll to position [227, 0]
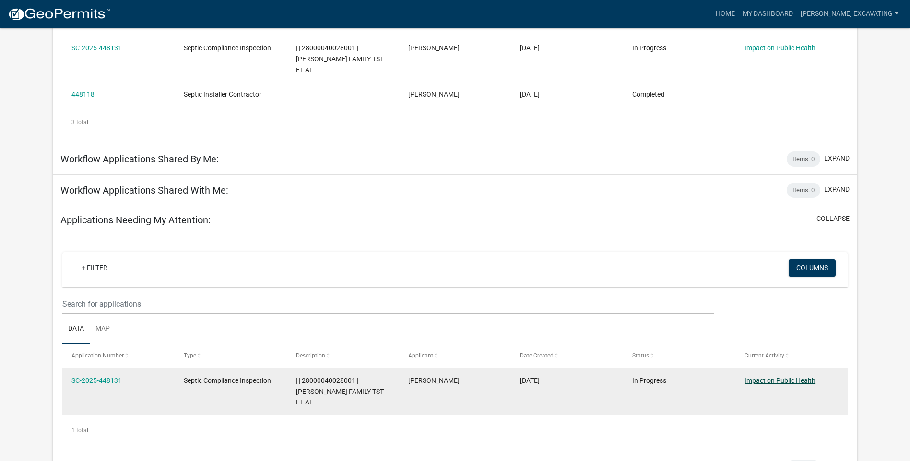
click at [768, 377] on link "Impact on Public Health" at bounding box center [779, 381] width 71 height 8
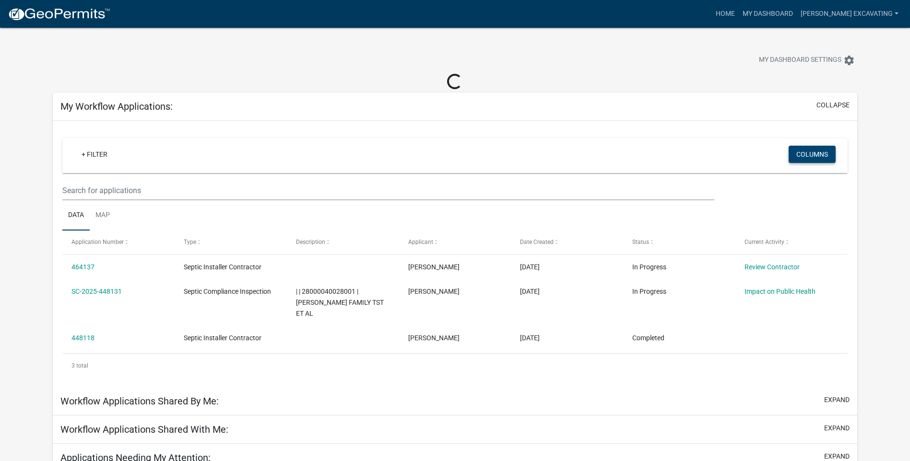
drag, startPoint x: 824, startPoint y: 200, endPoint x: 830, endPoint y: 156, distance: 44.0
click at [824, 200] on div at bounding box center [454, 191] width 799 height 20
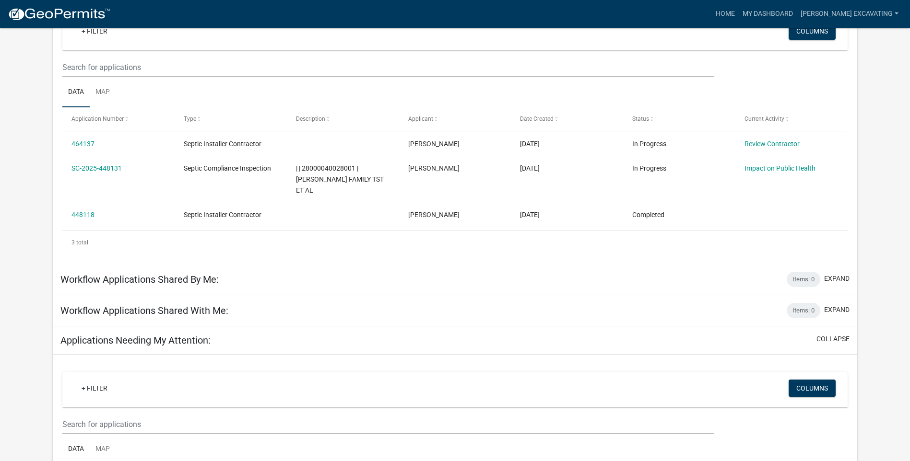
scroll to position [144, 0]
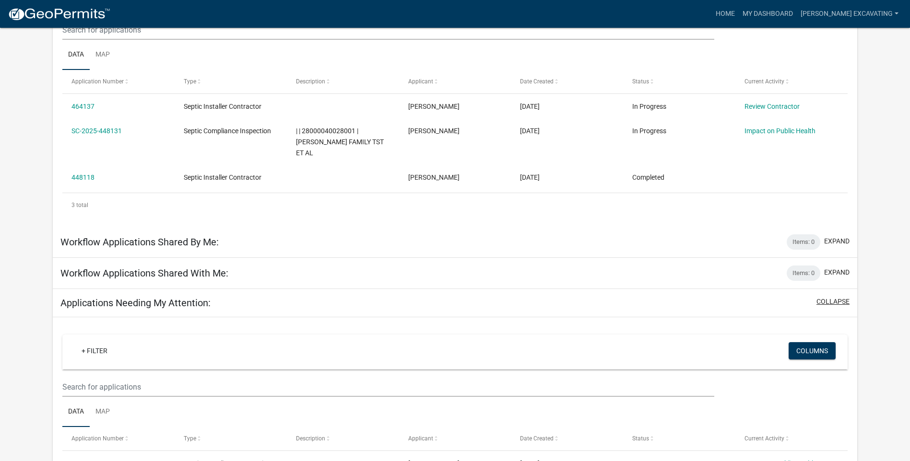
click at [841, 297] on button "collapse" at bounding box center [832, 302] width 33 height 10
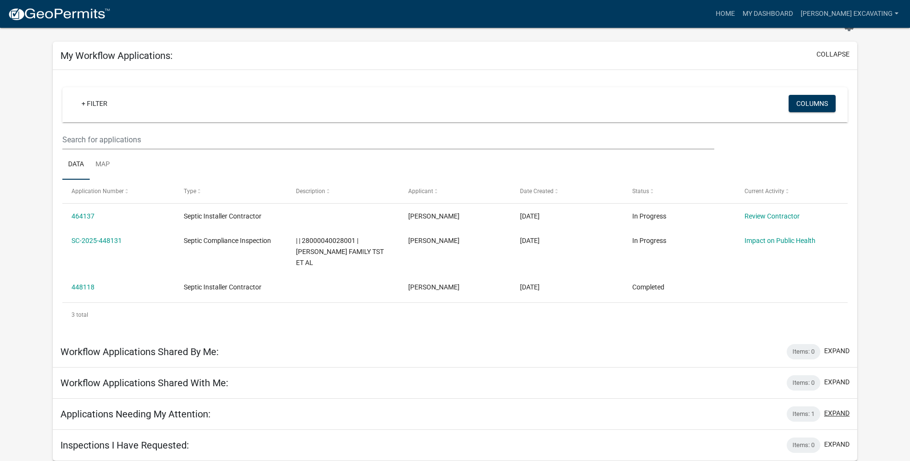
scroll to position [28, 0]
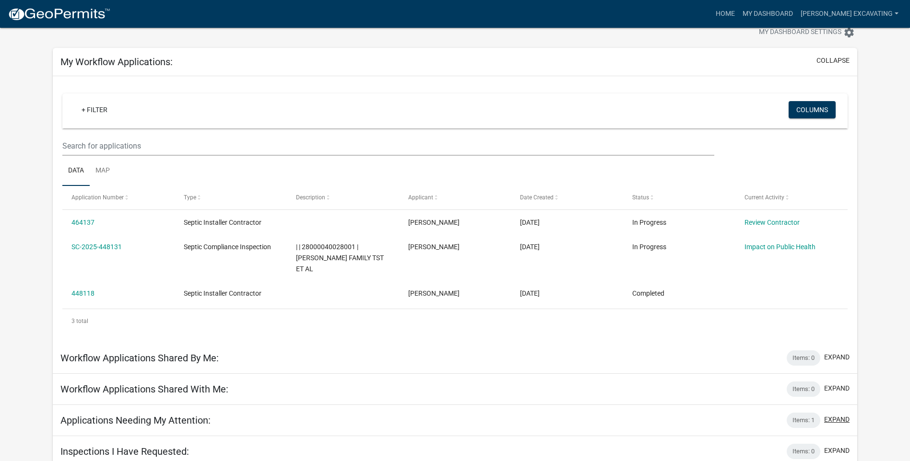
click at [835, 415] on button "expand" at bounding box center [836, 420] width 25 height 10
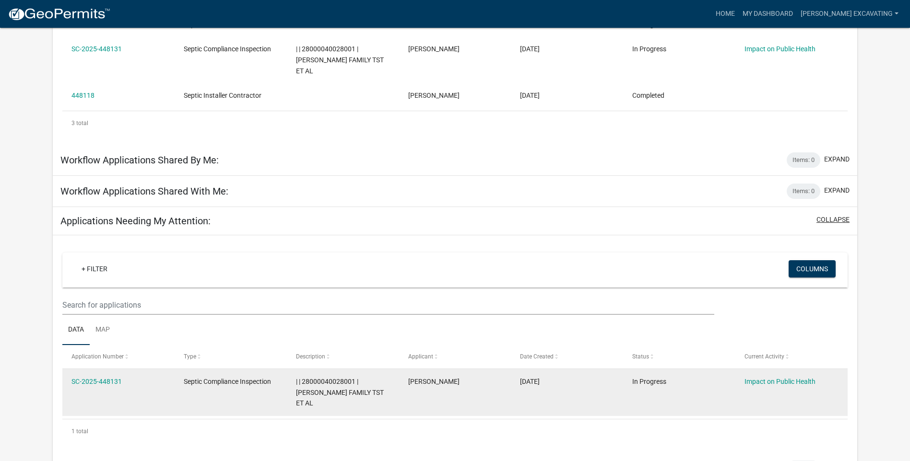
scroll to position [227, 0]
click at [775, 377] on link "Impact on Public Health" at bounding box center [779, 381] width 71 height 8
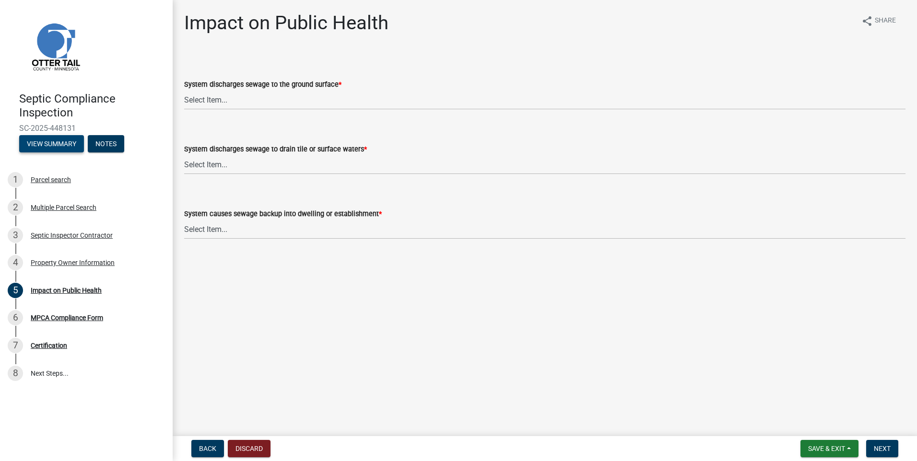
click at [46, 145] on button "View Summary" at bounding box center [51, 143] width 65 height 17
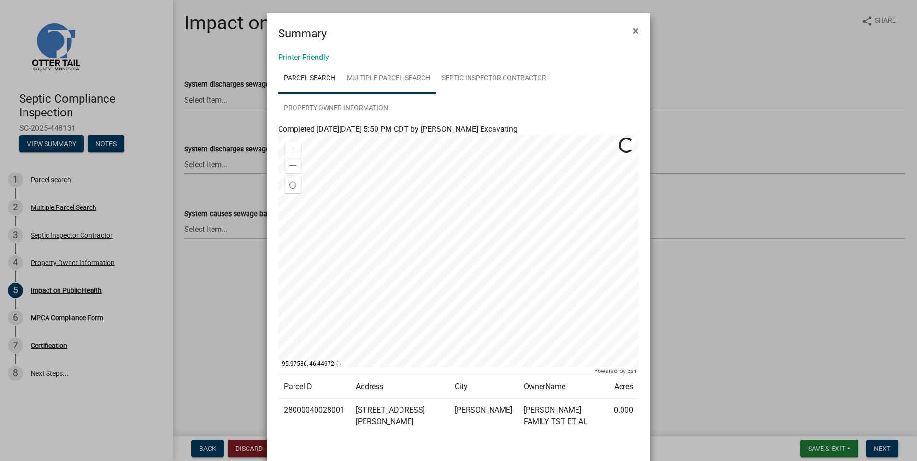
click at [387, 75] on link "Multiple Parcel Search" at bounding box center [388, 78] width 95 height 31
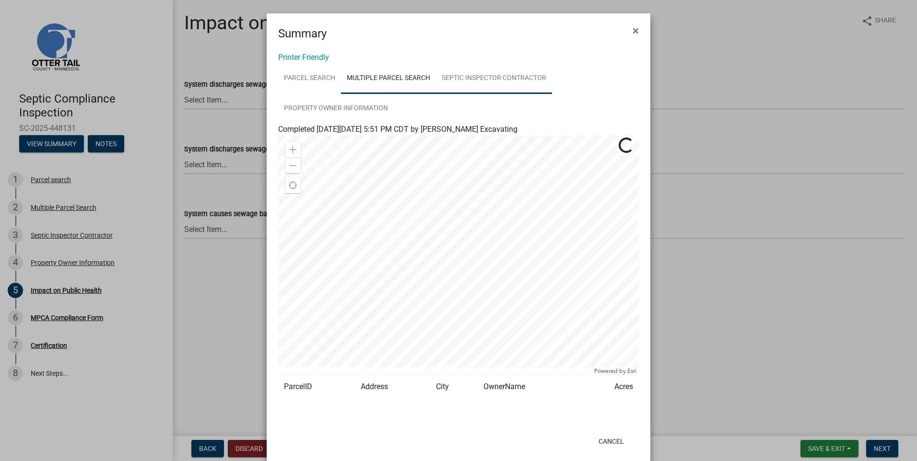
click at [474, 76] on link "Septic Inspector Contractor" at bounding box center [494, 78] width 116 height 31
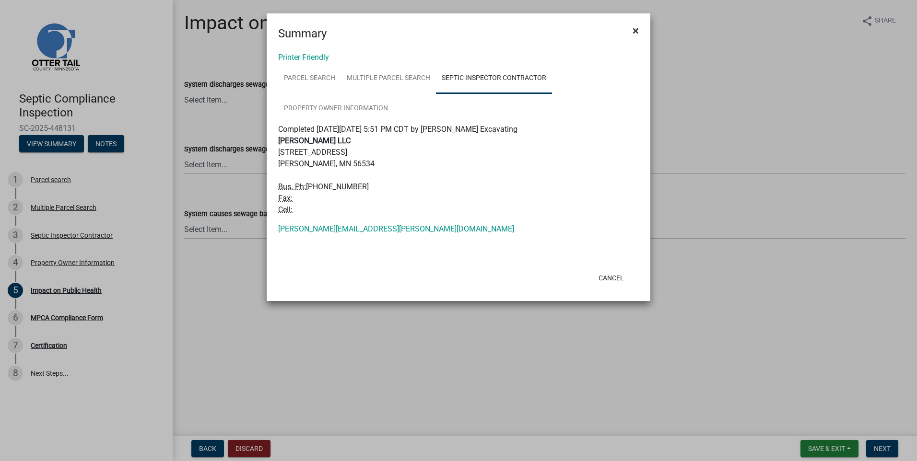
click at [630, 29] on button "×" at bounding box center [636, 30] width 22 height 27
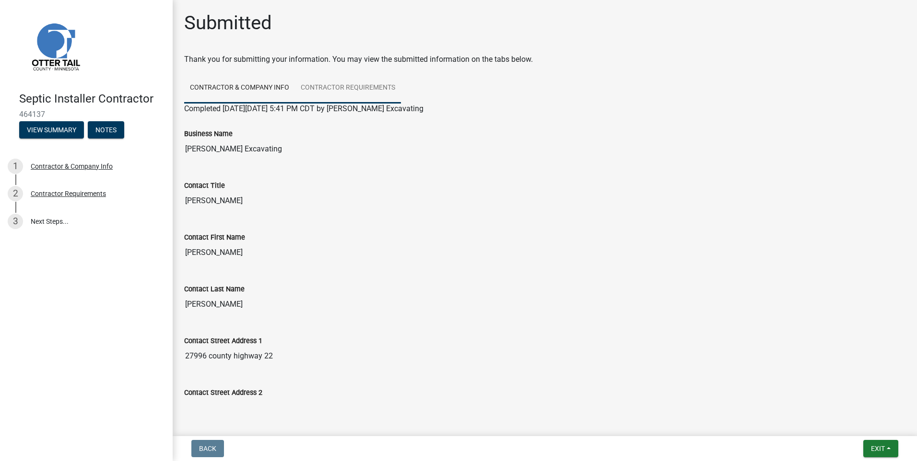
click at [376, 89] on link "Contractor Requirements" at bounding box center [348, 88] width 106 height 31
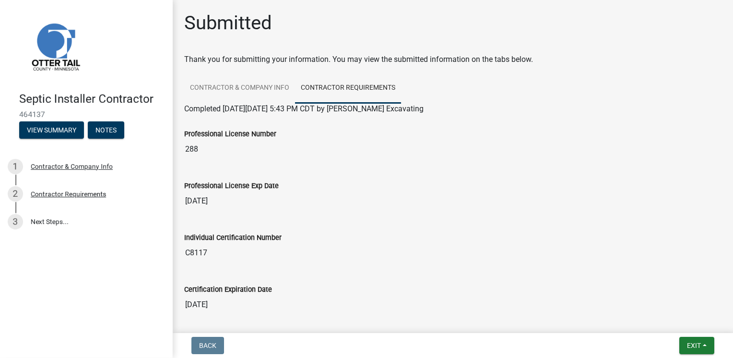
scroll to position [79, 0]
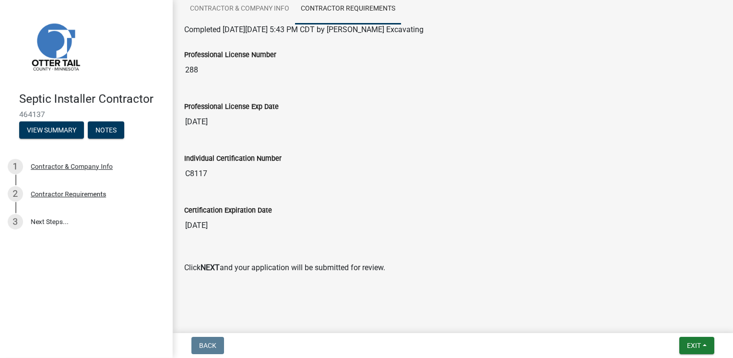
click at [215, 265] on strong "NEXT" at bounding box center [209, 267] width 19 height 9
drag, startPoint x: 215, startPoint y: 265, endPoint x: 538, endPoint y: 305, distance: 325.7
click at [538, 305] on main "Submitted Thank you for submitting your information. You may view the submitted…" at bounding box center [453, 164] width 560 height 329
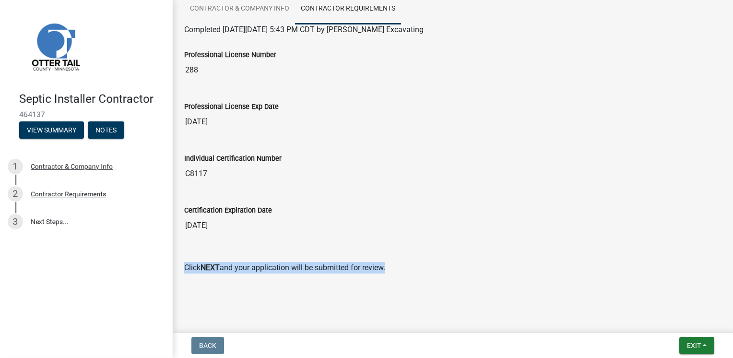
click at [538, 305] on main "Submitted Thank you for submitting your information. You may view the submitted…" at bounding box center [453, 164] width 560 height 329
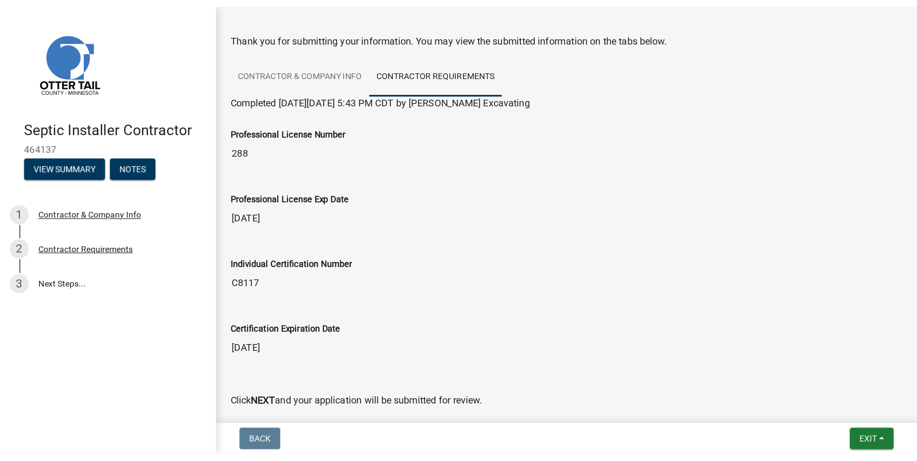
scroll to position [0, 0]
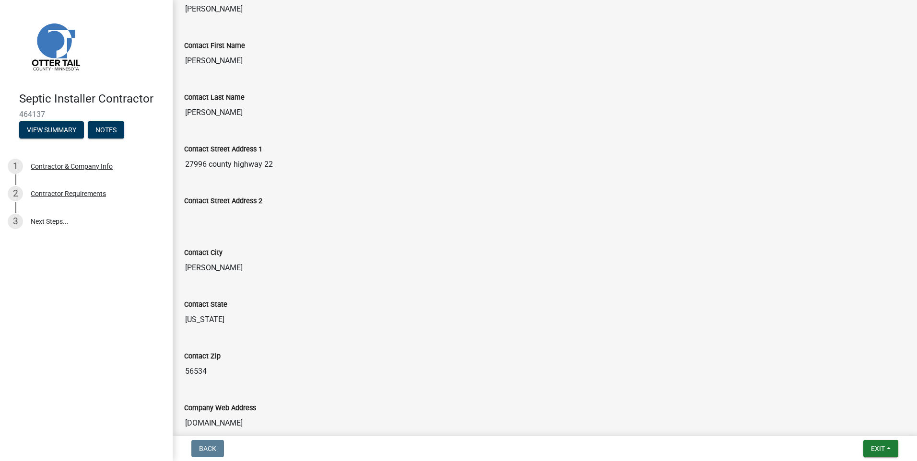
scroll to position [456, 0]
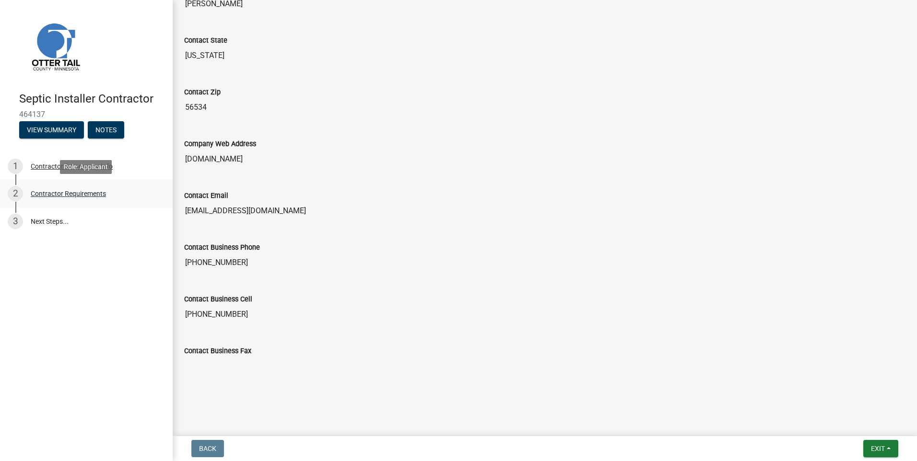
click at [83, 193] on div "Contractor Requirements" at bounding box center [68, 193] width 75 height 7
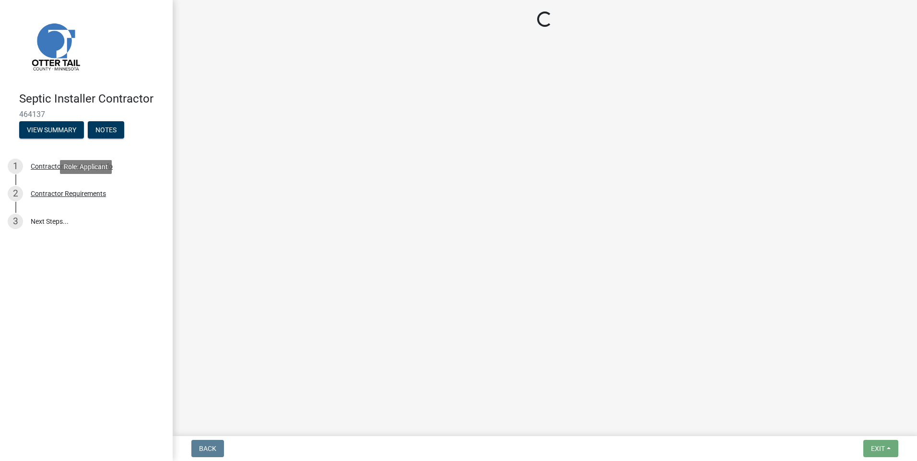
scroll to position [0, 0]
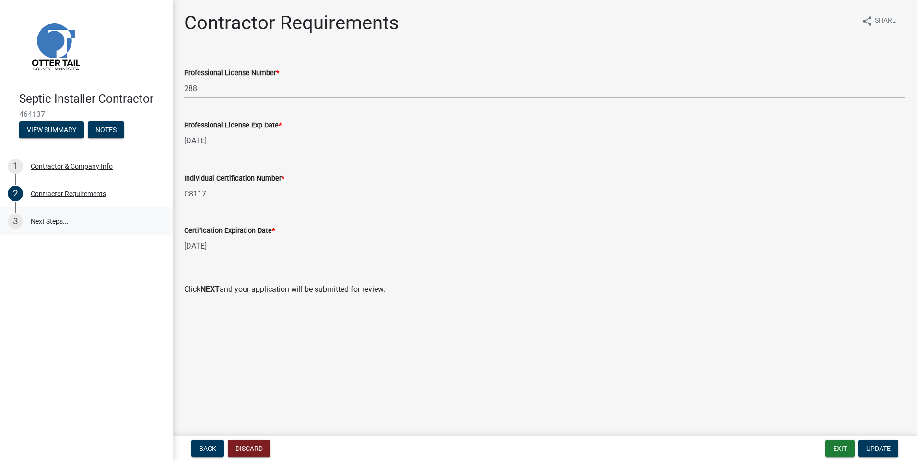
click at [65, 224] on link "3 Next Steps..." at bounding box center [86, 222] width 173 height 28
click at [38, 218] on link "3 Next Steps..." at bounding box center [86, 222] width 173 height 28
click at [59, 217] on link "3 Next Steps..." at bounding box center [86, 222] width 173 height 28
click at [889, 450] on span "Update" at bounding box center [878, 449] width 24 height 8
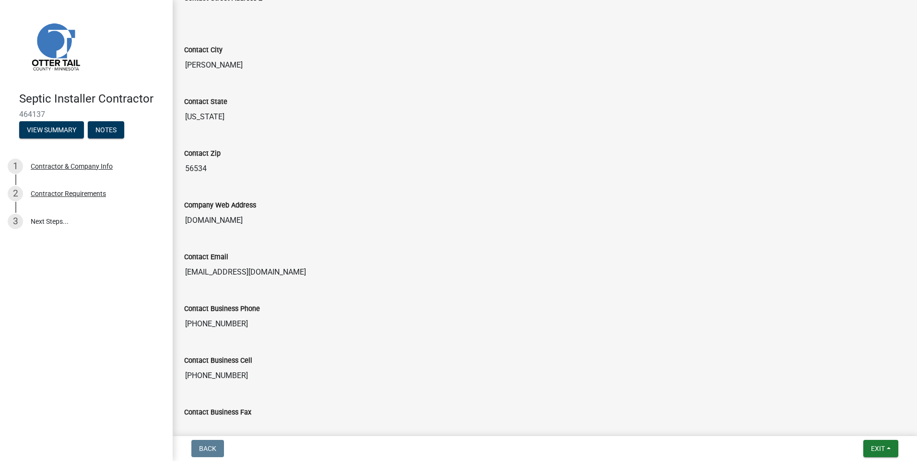
scroll to position [456, 0]
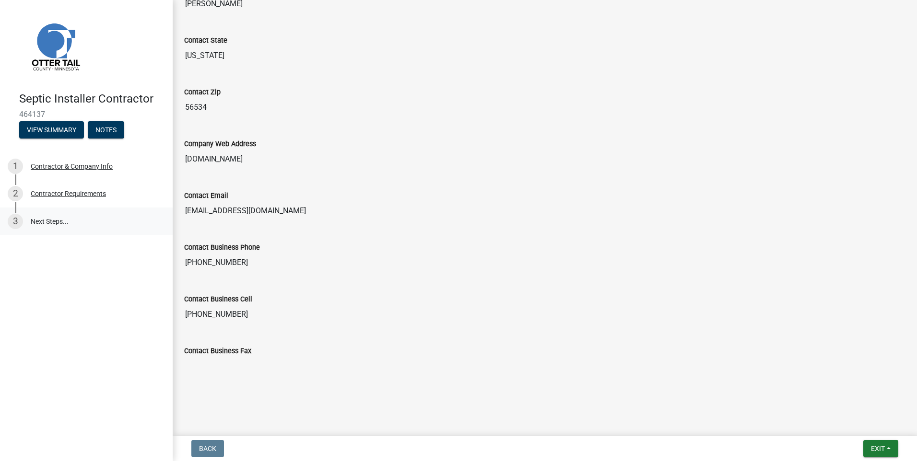
click at [46, 224] on link "3 Next Steps..." at bounding box center [86, 222] width 173 height 28
click at [54, 212] on link "3 Next Steps..." at bounding box center [86, 222] width 173 height 28
click at [518, 295] on div "Contact Business Cell" at bounding box center [544, 299] width 721 height 12
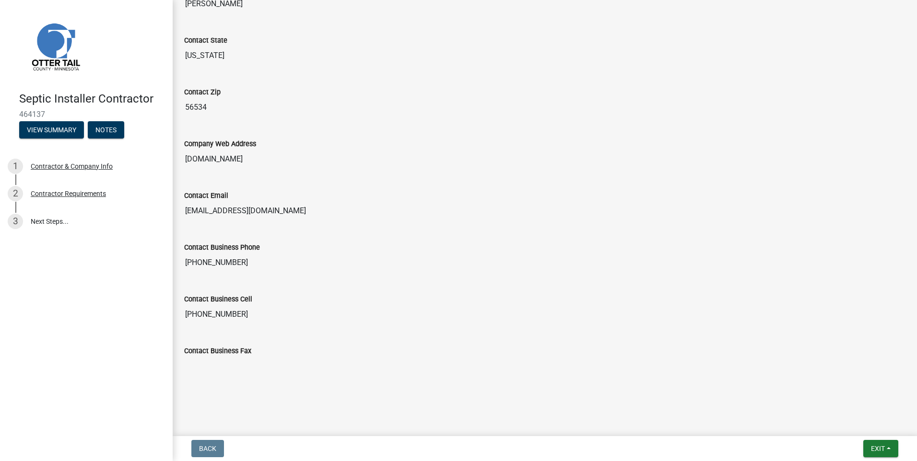
click at [526, 291] on div "Contact Business Cell 218-731-1649" at bounding box center [544, 302] width 721 height 44
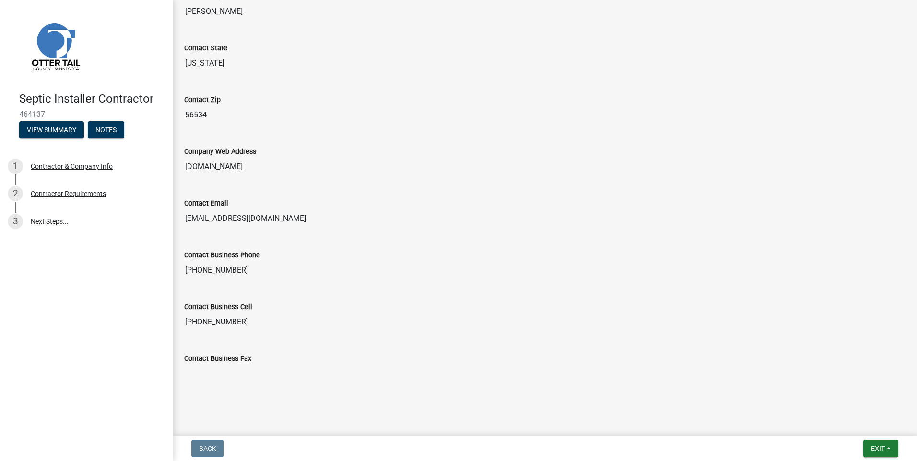
scroll to position [456, 0]
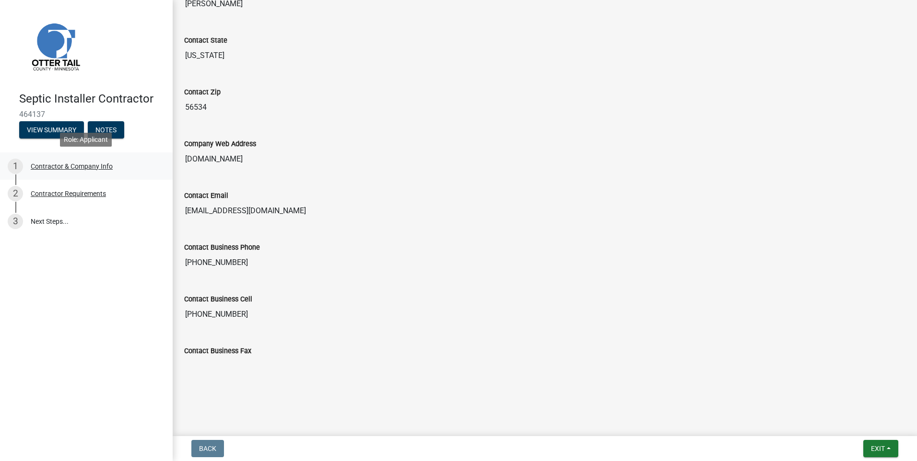
click at [80, 164] on div "Contractor & Company Info" at bounding box center [72, 166] width 82 height 7
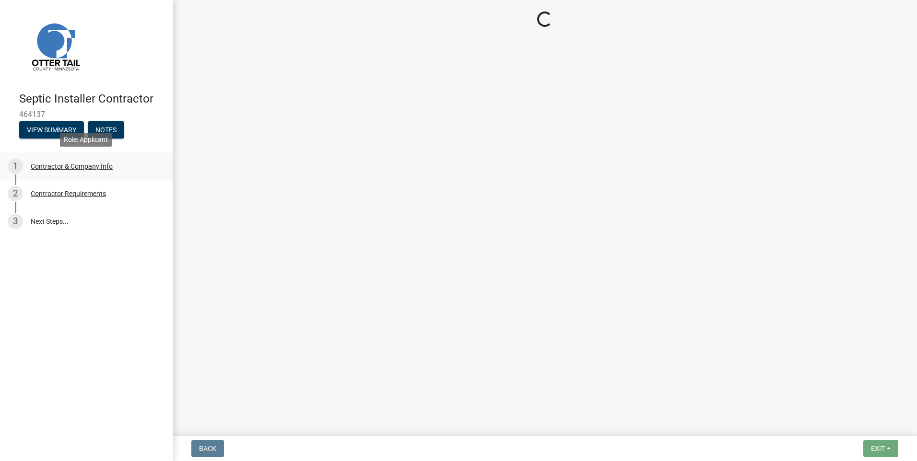
select select "[US_STATE]"
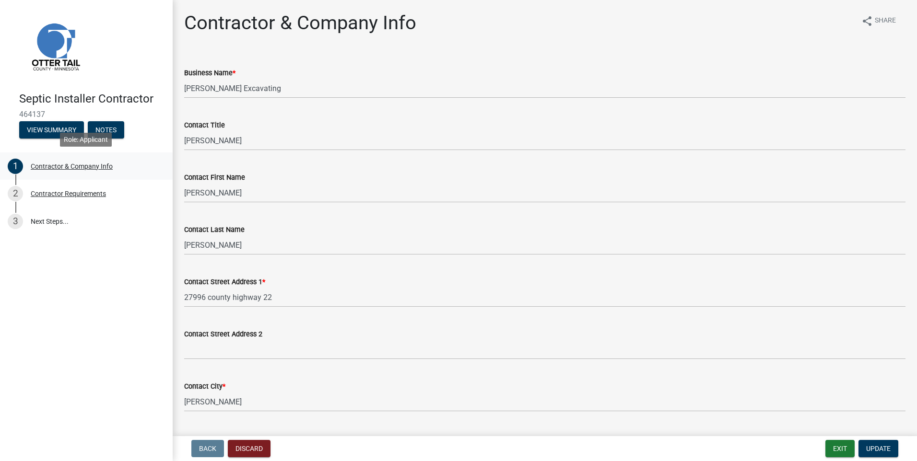
click at [85, 179] on link "1 Contractor & Company Info" at bounding box center [86, 167] width 173 height 28
click at [78, 193] on div "Contractor Requirements" at bounding box center [68, 193] width 75 height 7
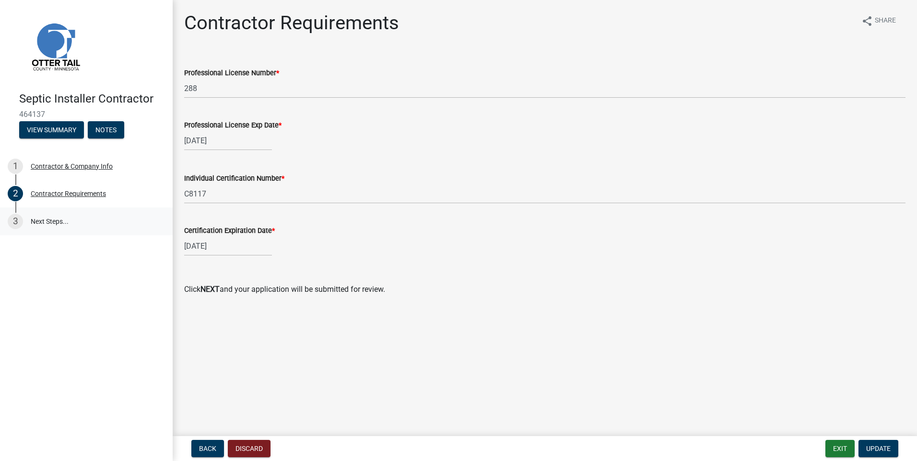
click at [52, 218] on link "3 Next Steps..." at bounding box center [86, 222] width 173 height 28
